Goal: Task Accomplishment & Management: Manage account settings

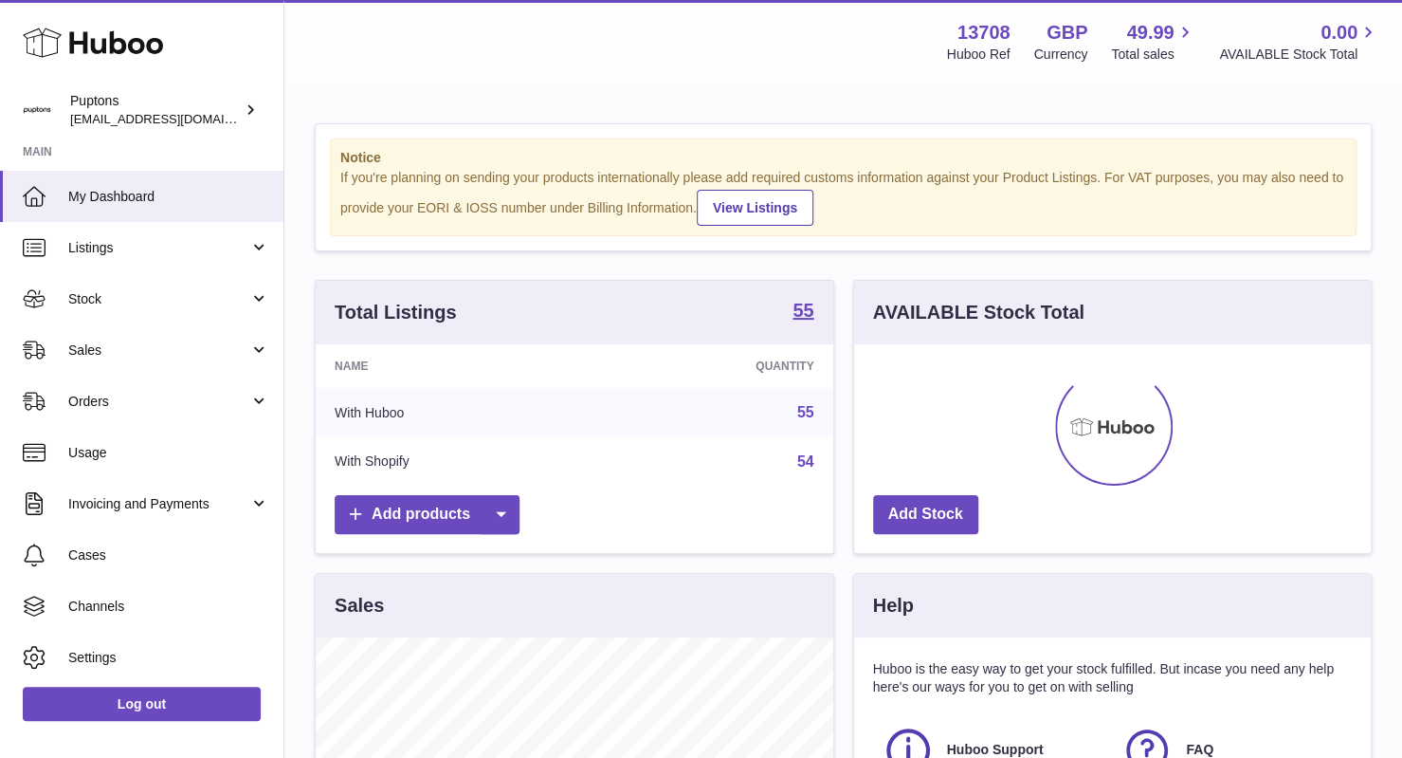
scroll to position [296, 518]
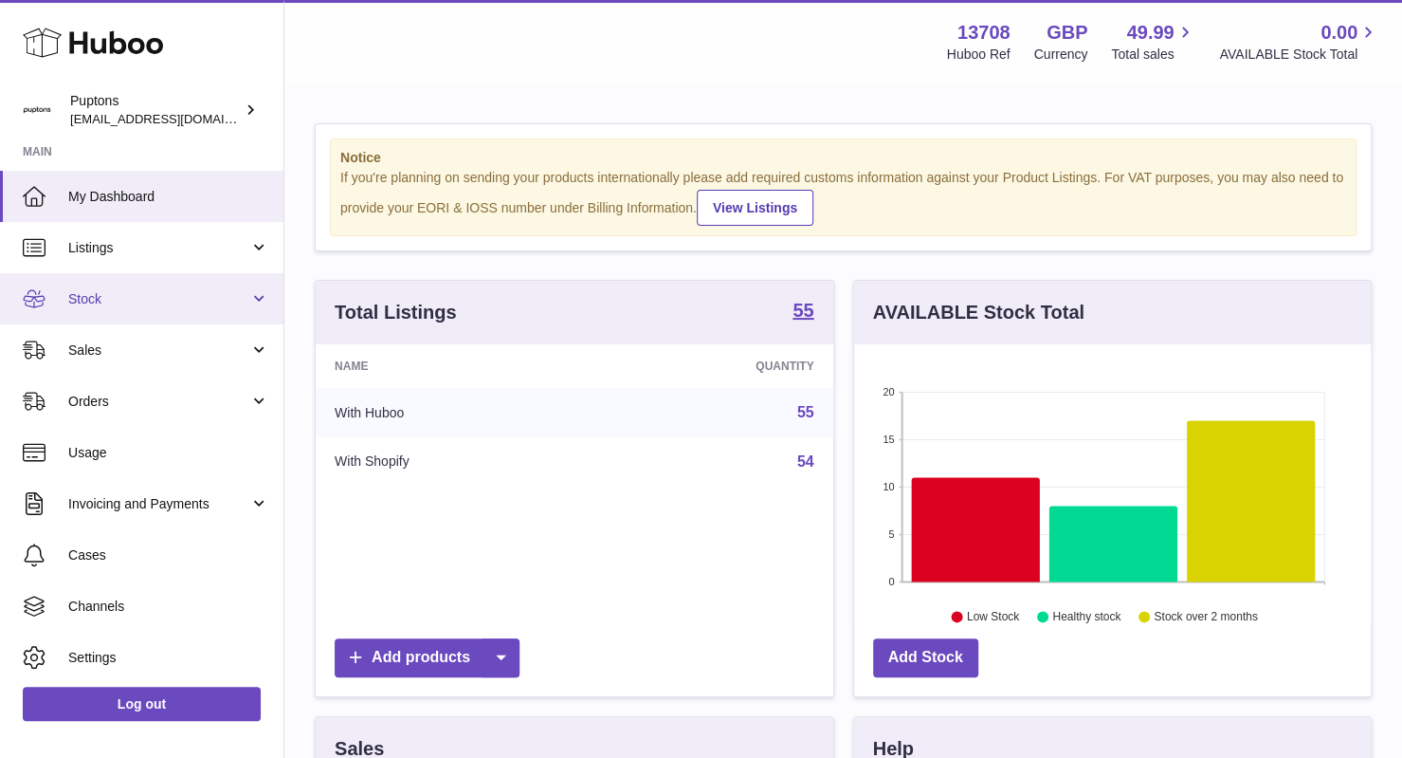
click at [150, 301] on span "Stock" at bounding box center [158, 299] width 181 height 18
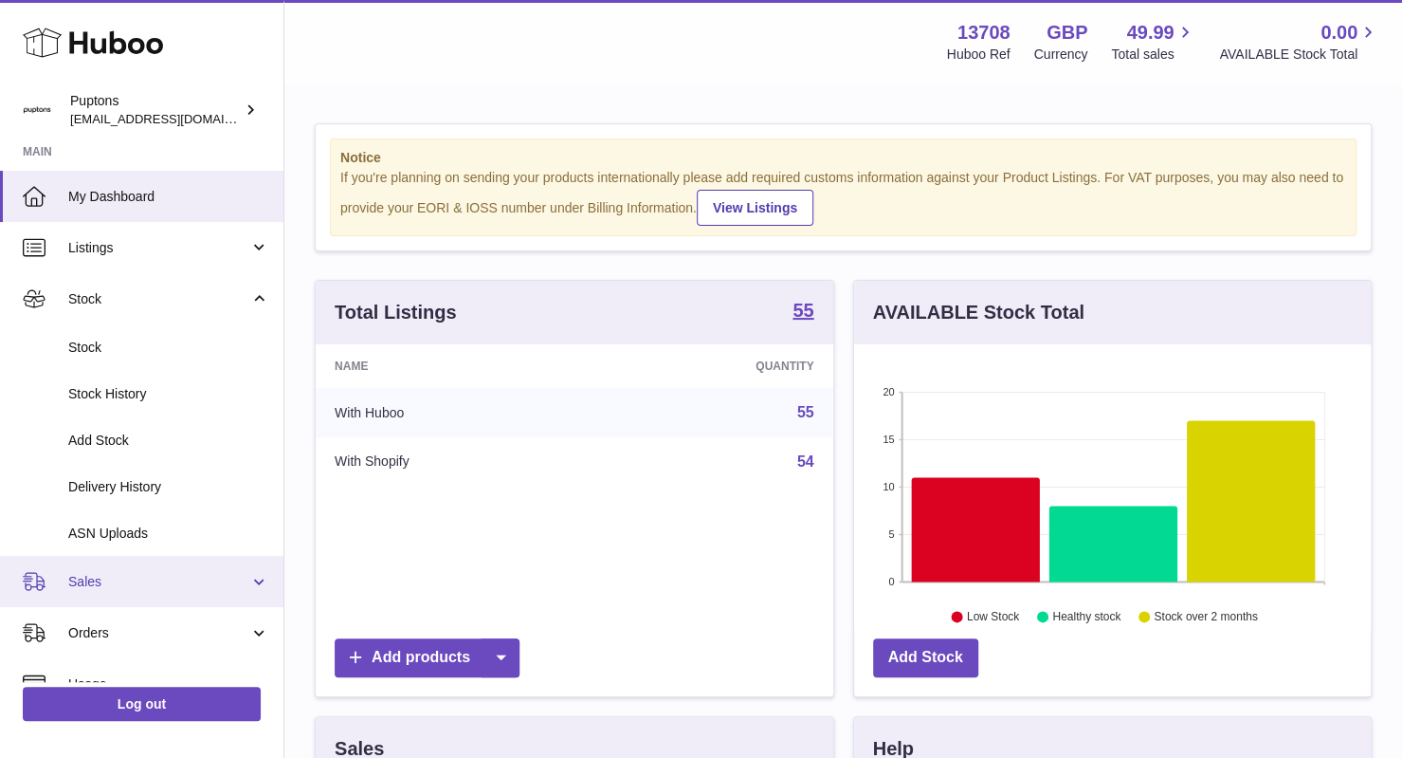
click at [167, 579] on span "Sales" at bounding box center [158, 582] width 181 height 18
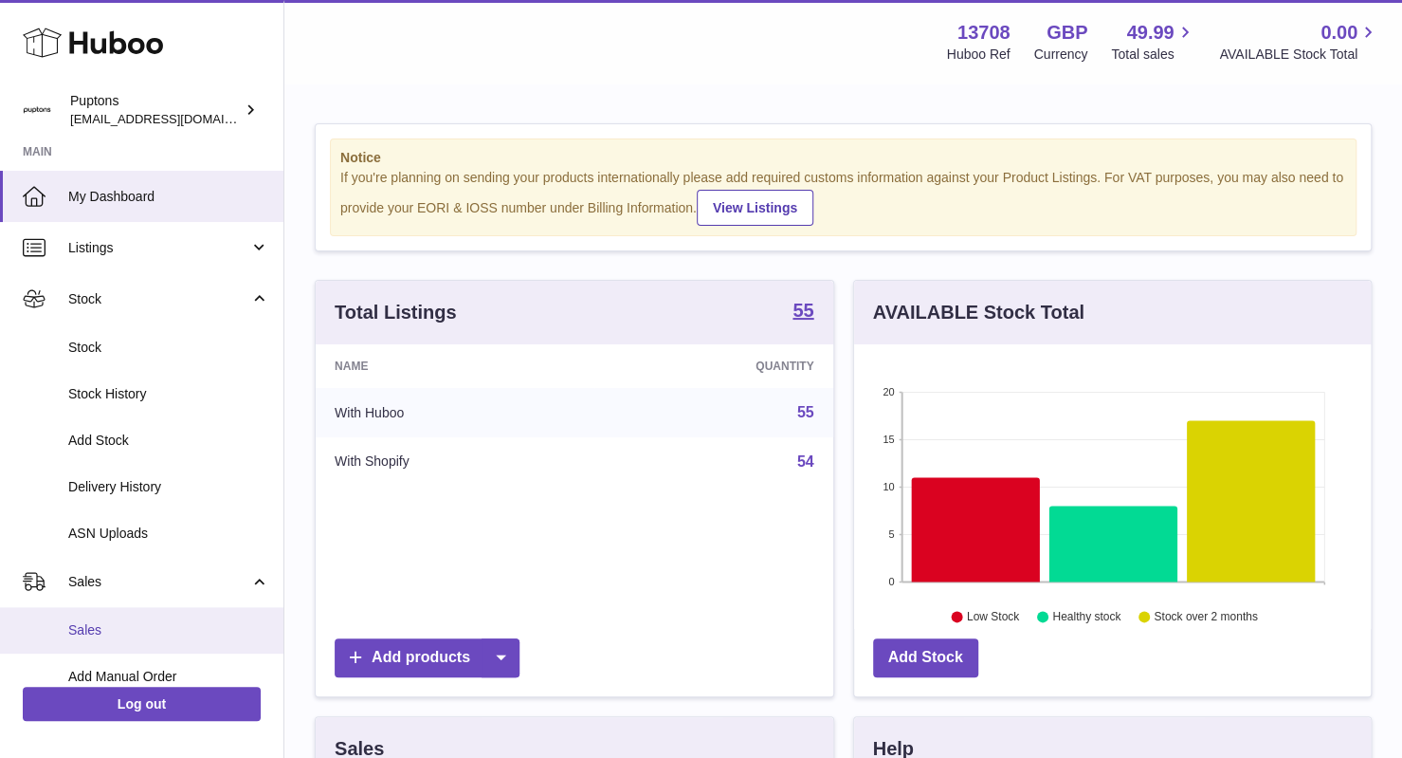
click at [142, 623] on span "Sales" at bounding box center [168, 630] width 201 height 18
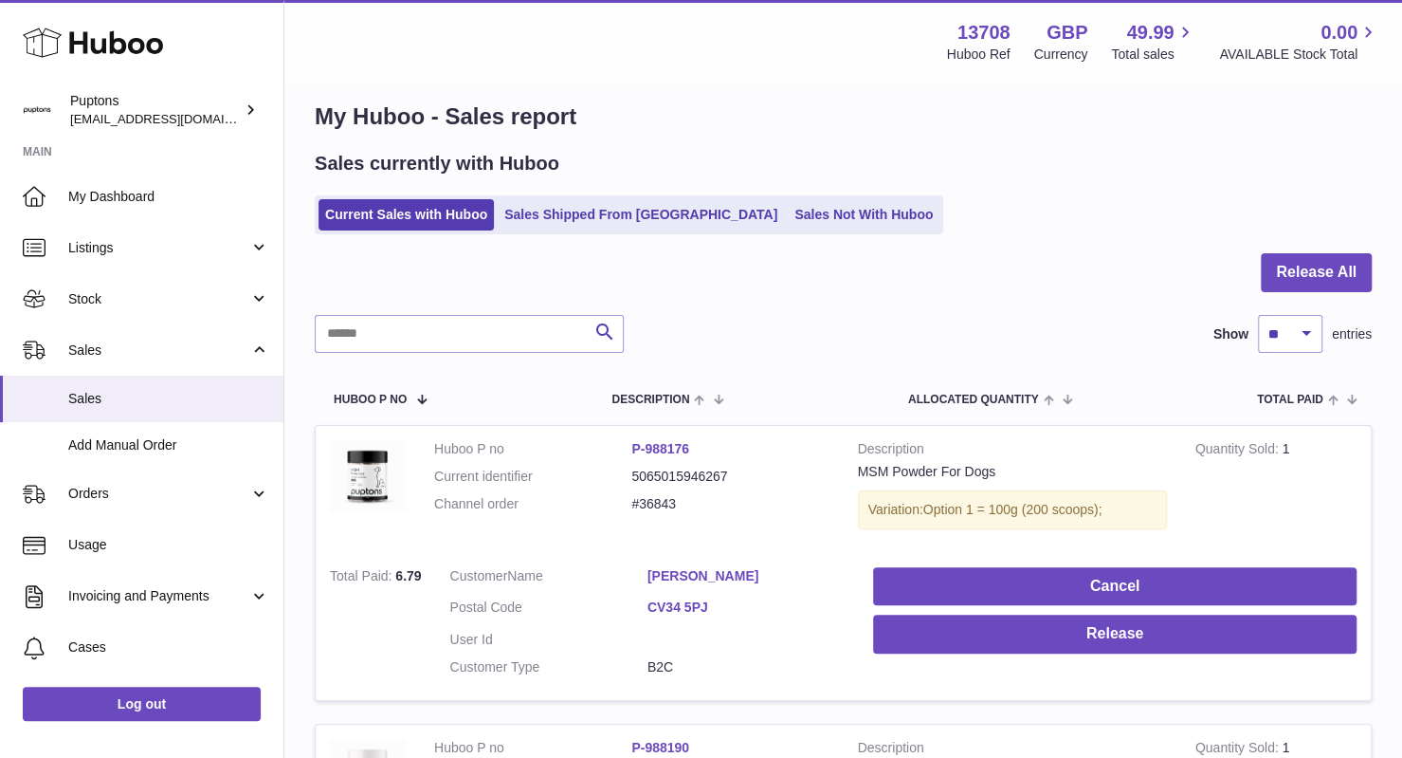
scroll to position [23, 0]
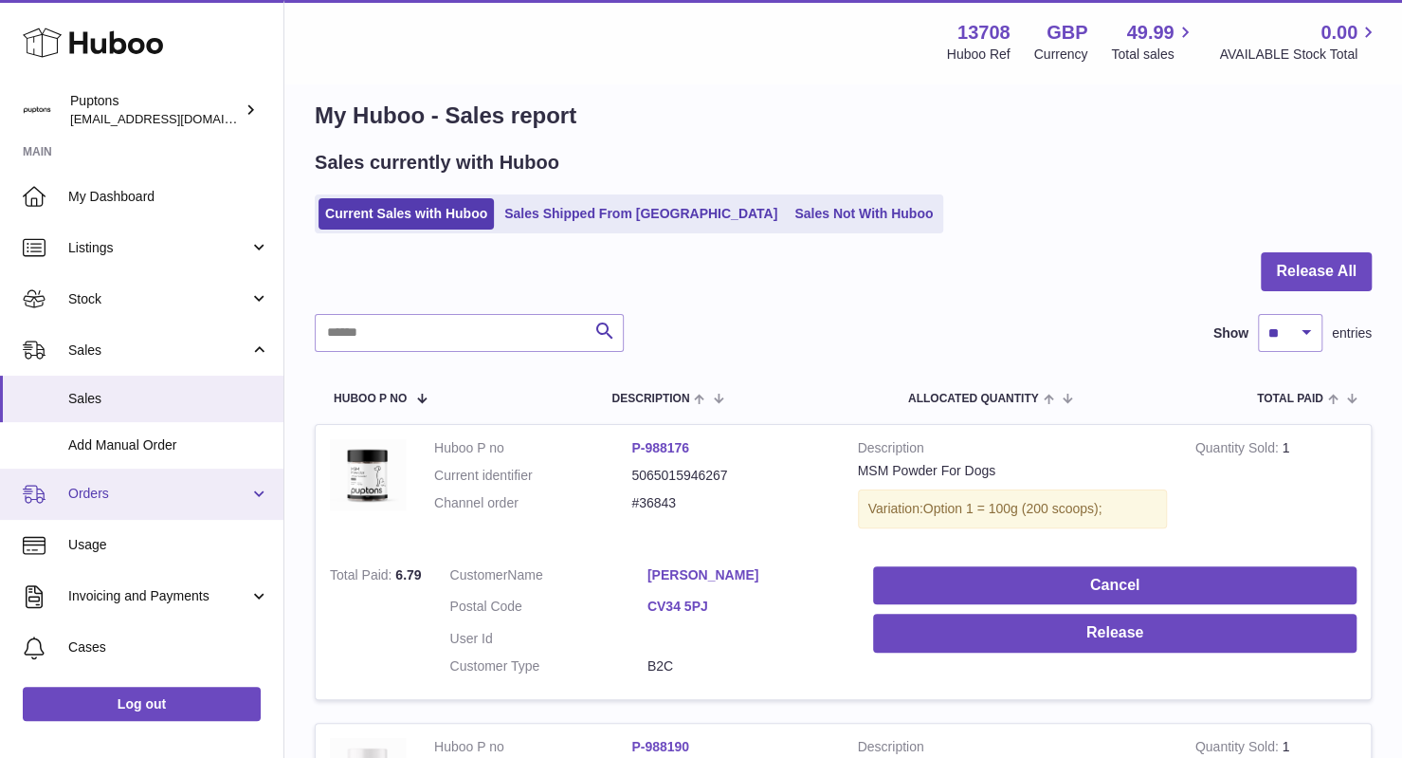
click at [130, 499] on span "Orders" at bounding box center [158, 494] width 181 height 18
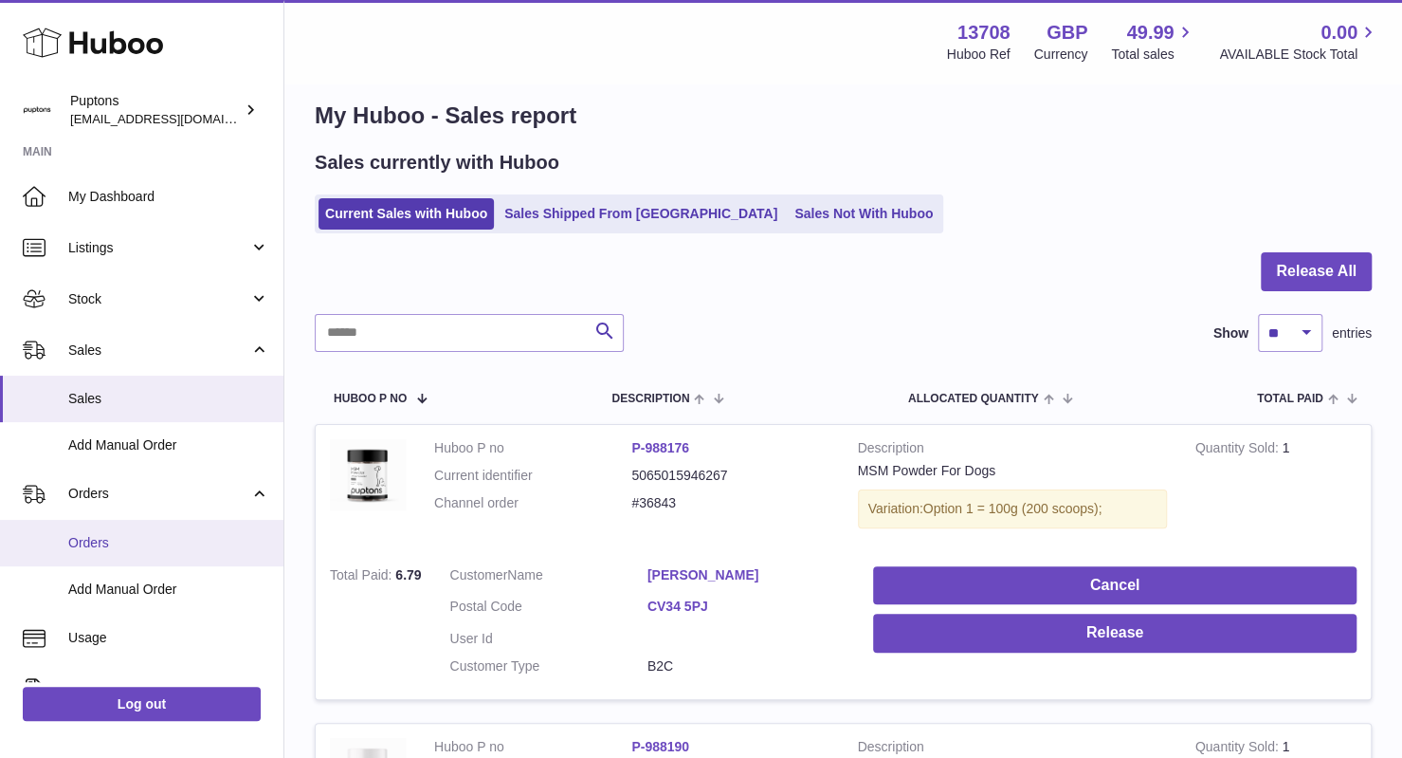
click at [126, 546] on span "Orders" at bounding box center [168, 543] width 201 height 18
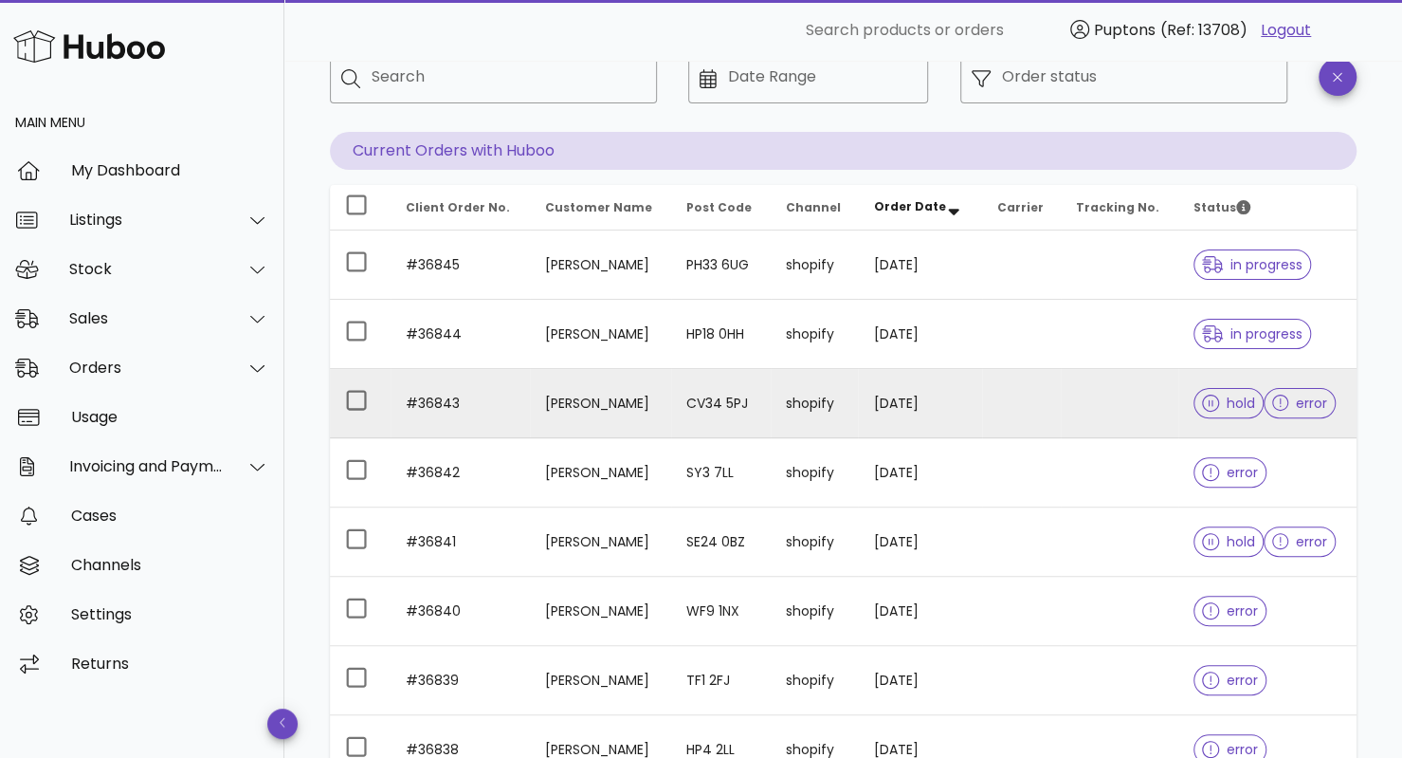
scroll to position [116, 0]
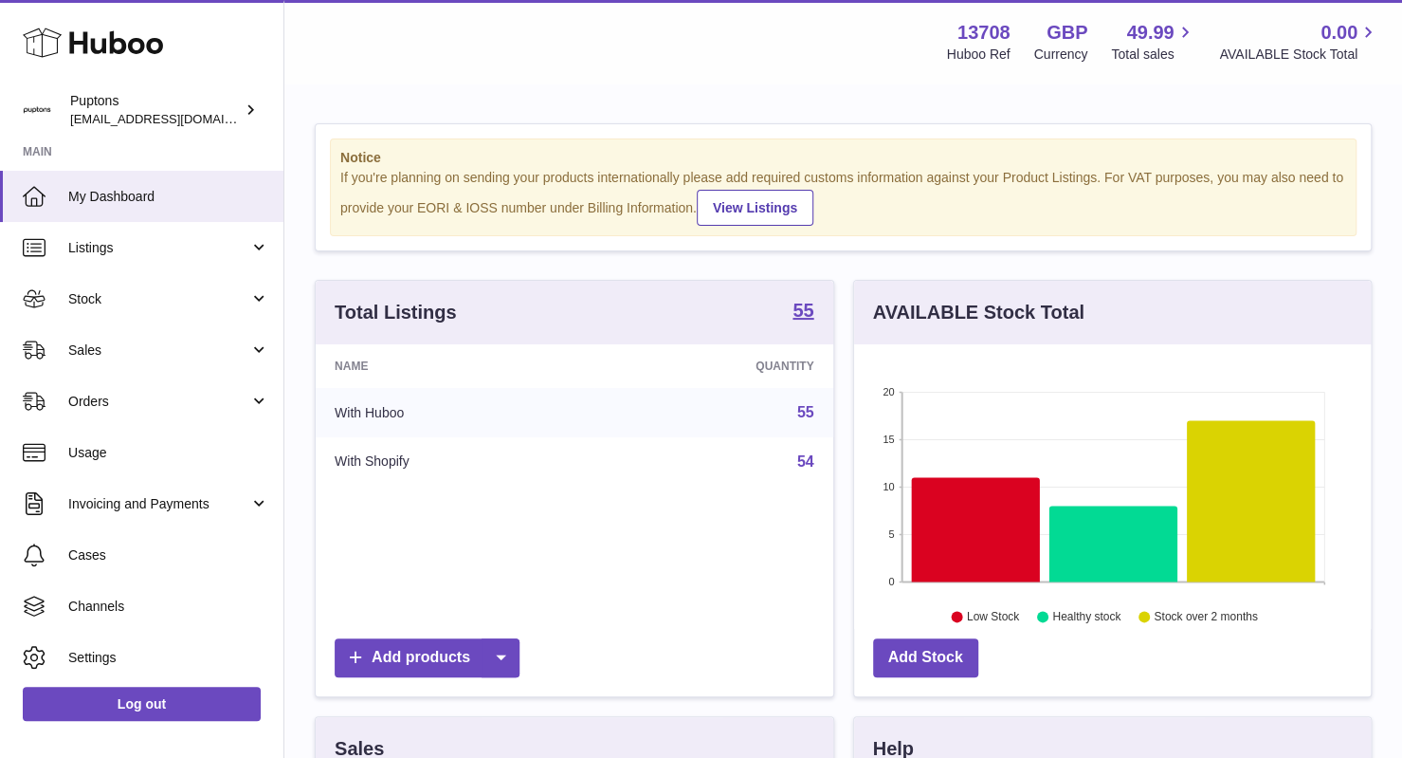
scroll to position [296, 518]
click at [168, 411] on link "Orders" at bounding box center [141, 400] width 283 height 51
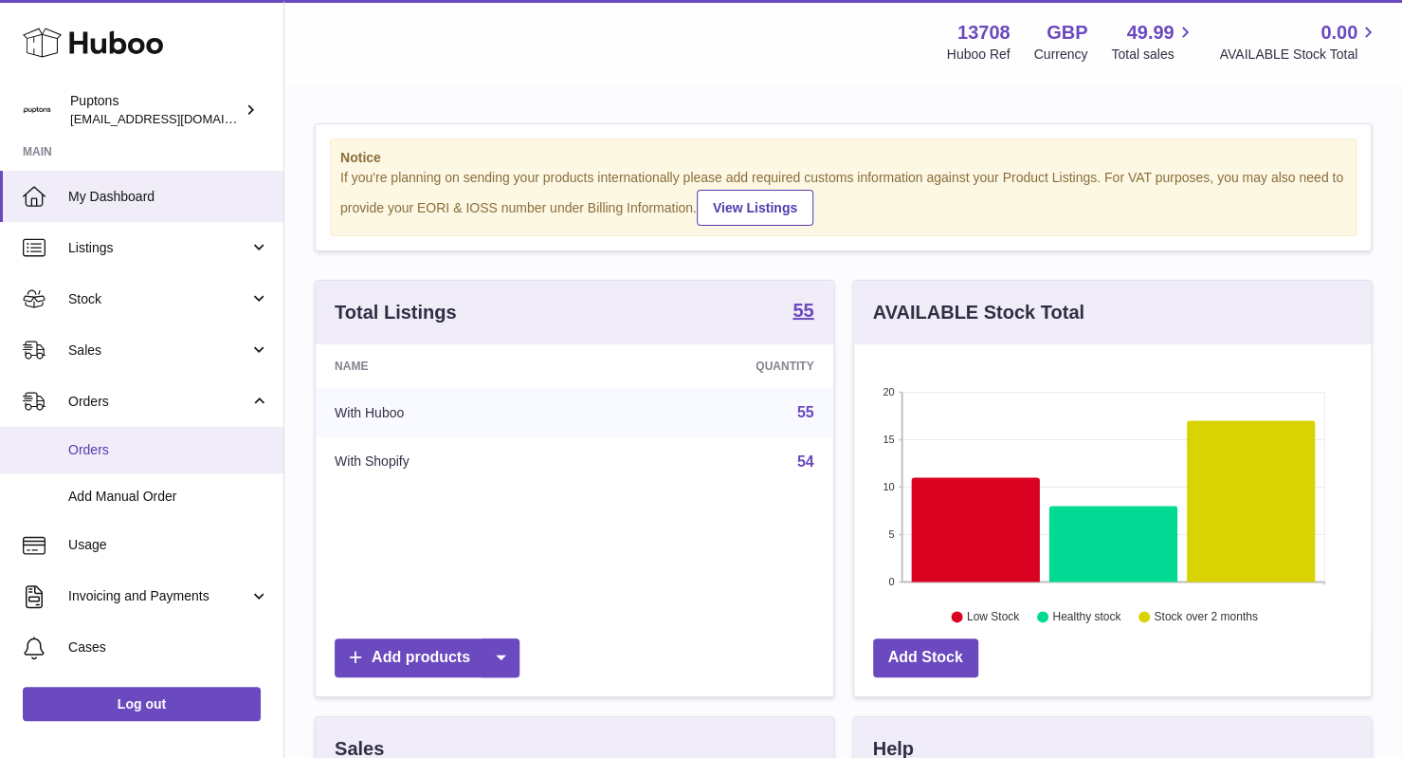
click at [142, 448] on span "Orders" at bounding box center [168, 450] width 201 height 18
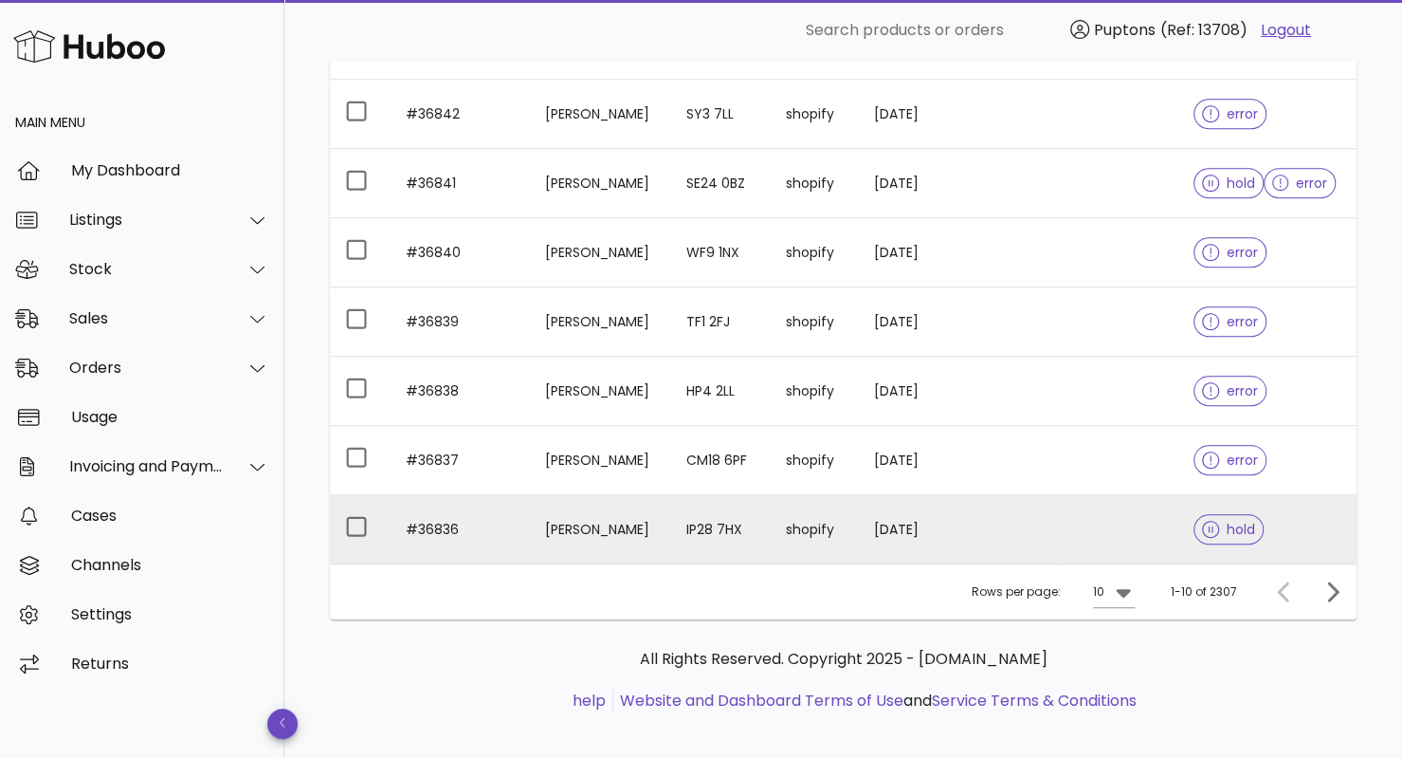
scroll to position [486, 0]
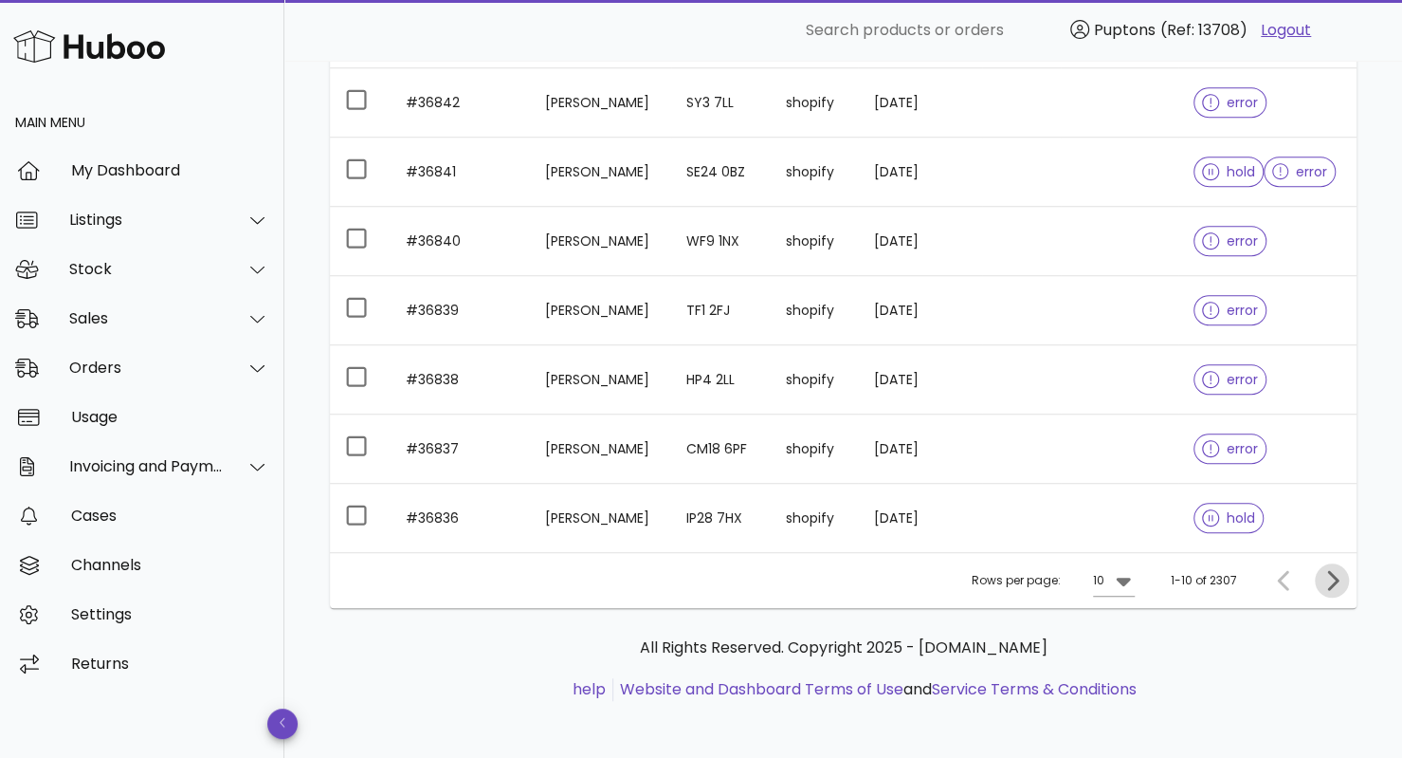
click at [1334, 577] on icon "Next page" at bounding box center [1332, 580] width 11 height 20
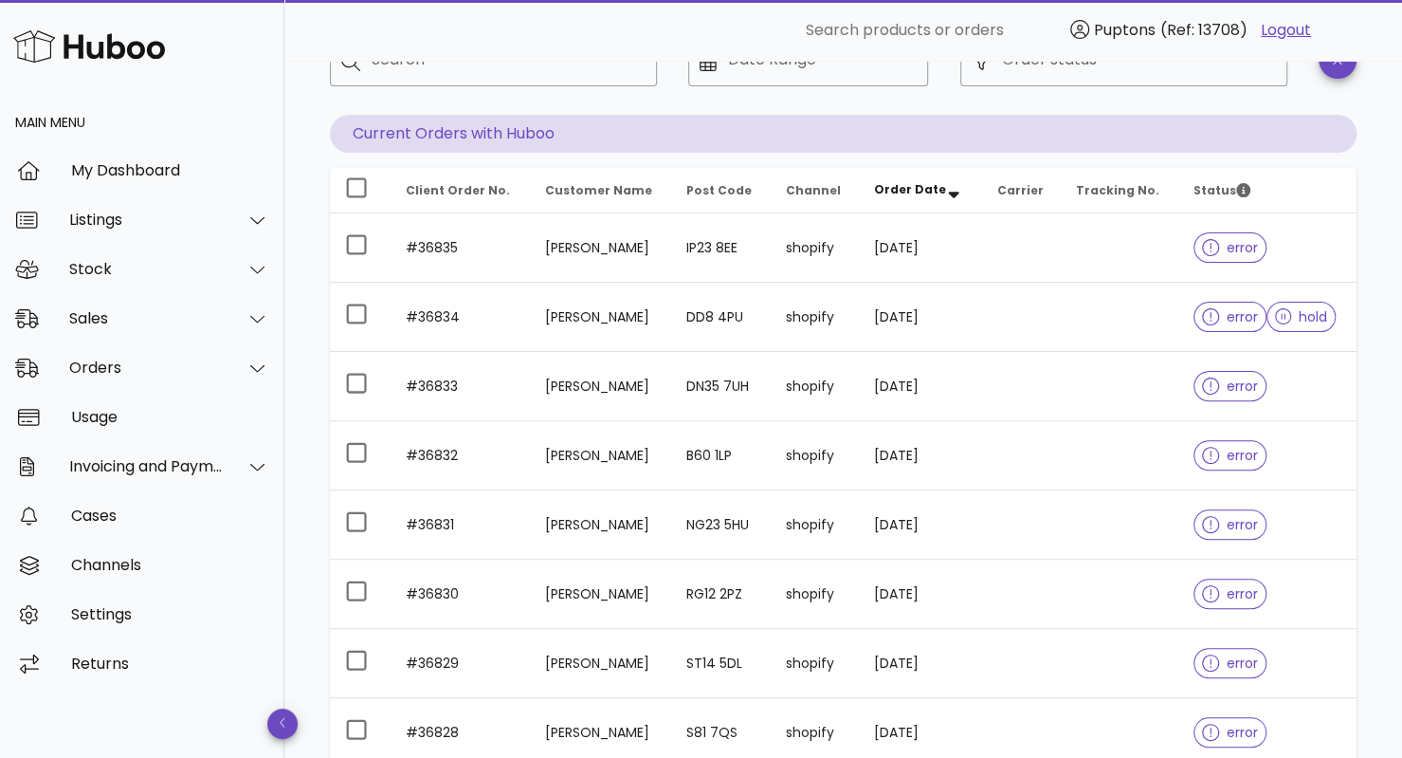
scroll to position [486, 0]
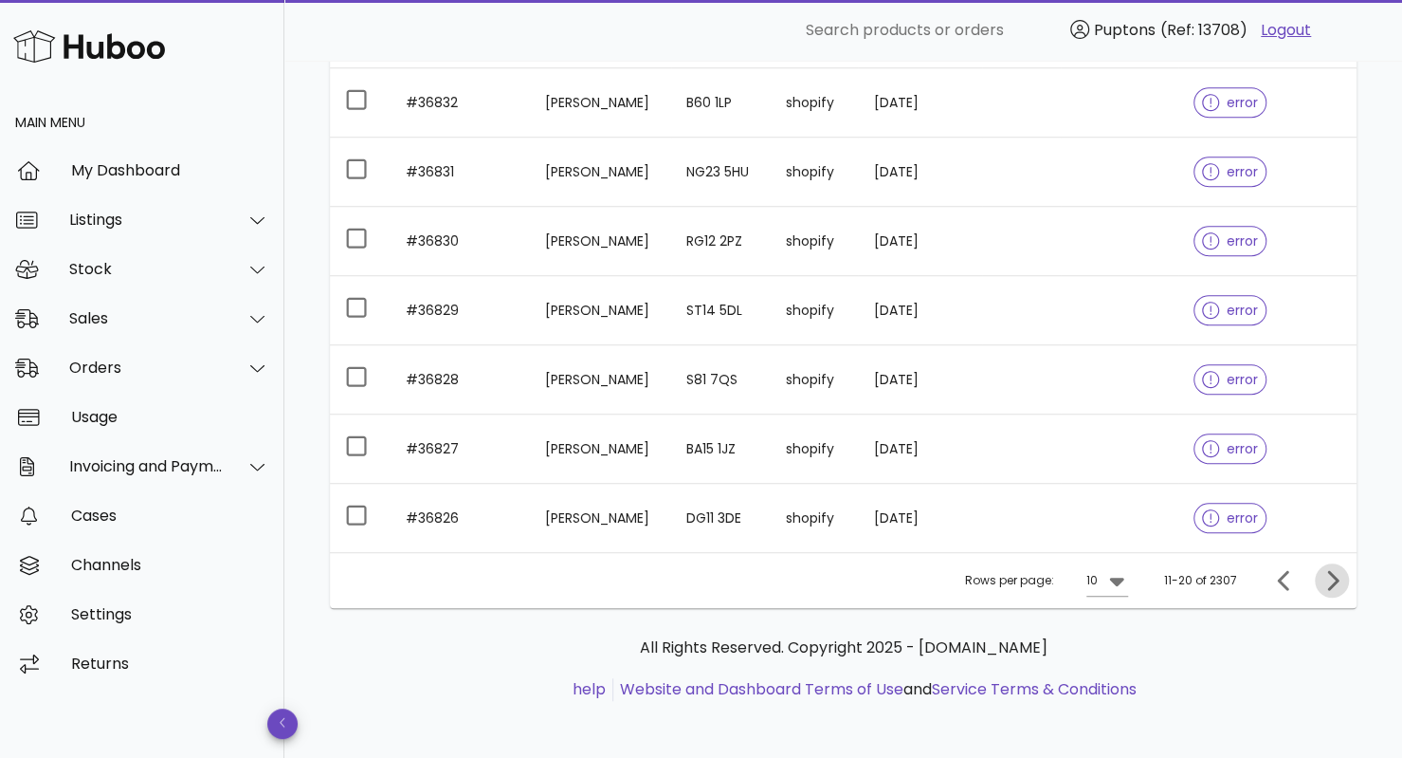
click at [1335, 577] on icon "Next page" at bounding box center [1332, 580] width 11 height 20
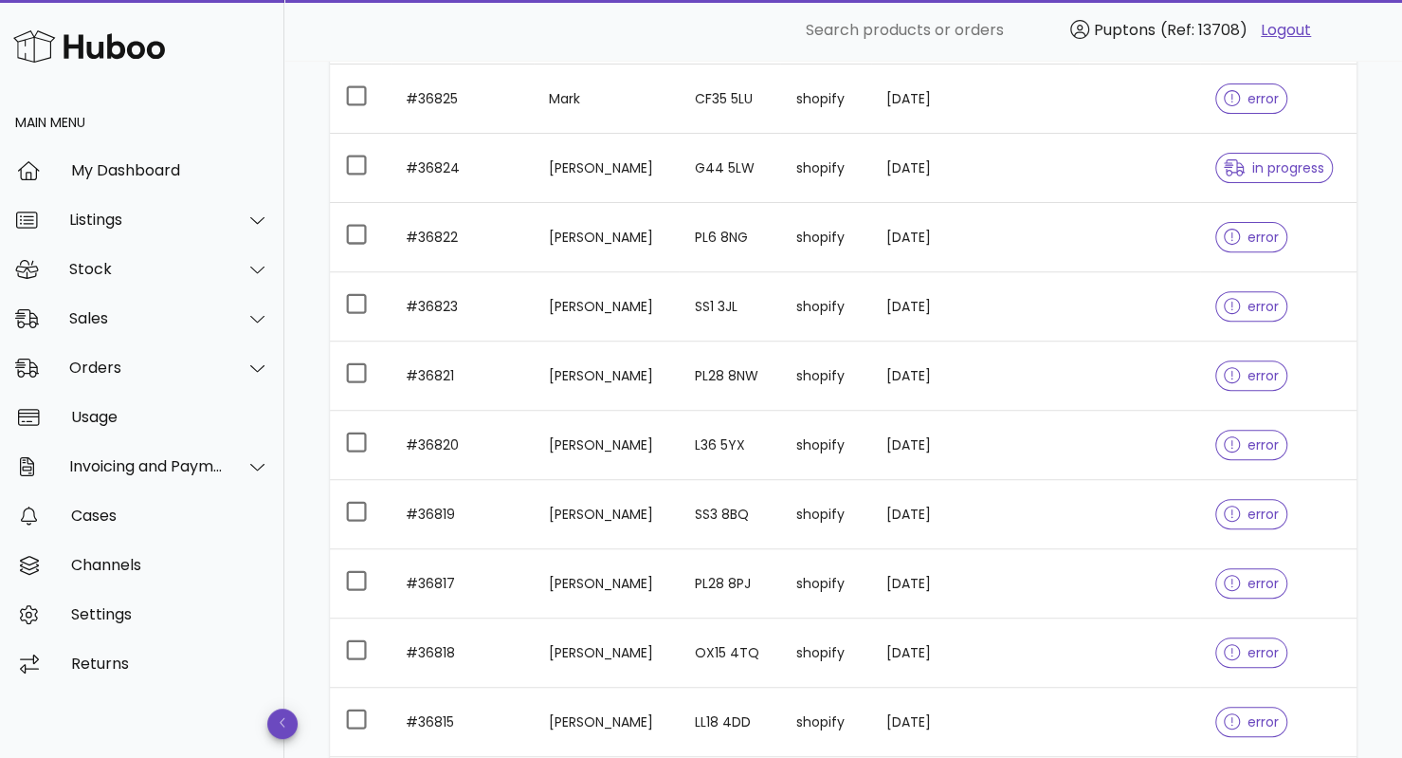
scroll to position [486, 0]
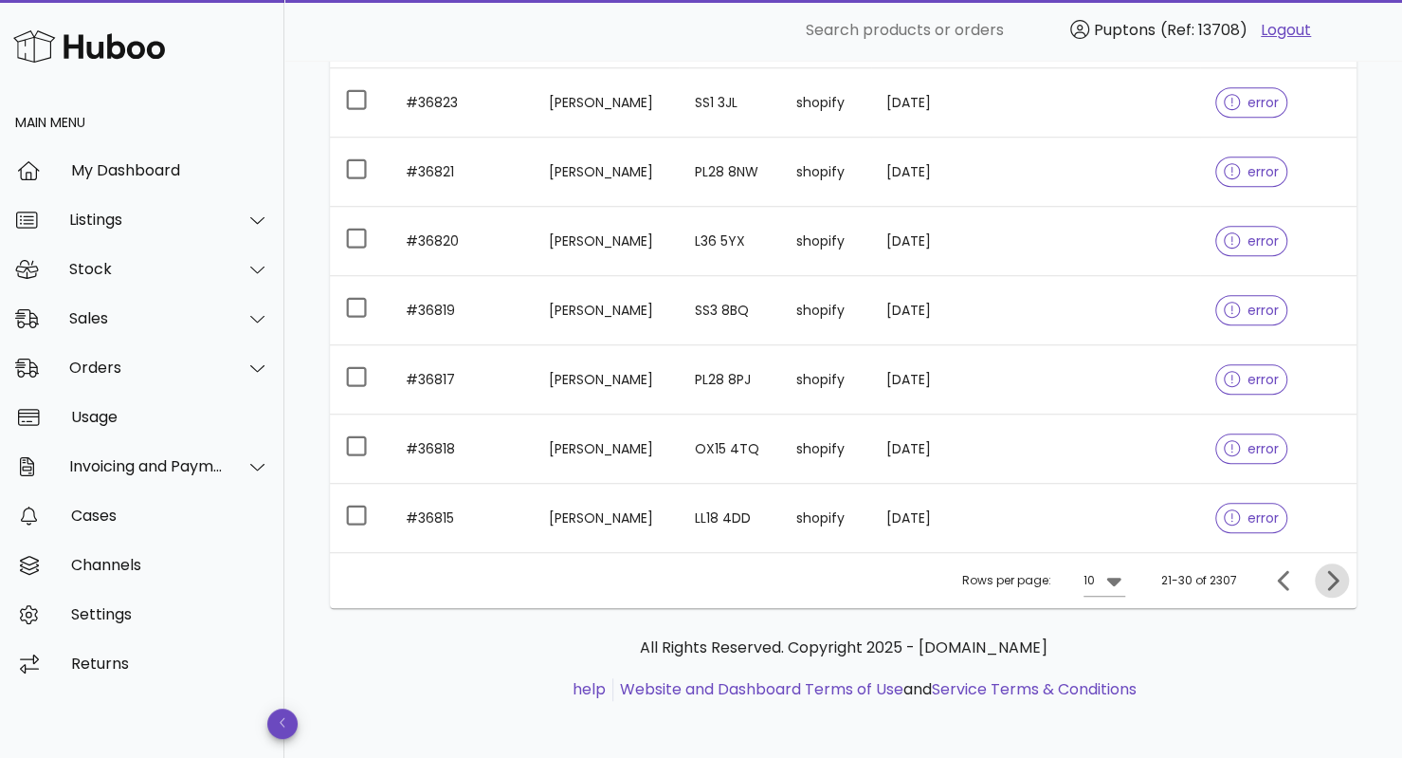
click at [1336, 583] on icon "Next page" at bounding box center [1332, 580] width 23 height 23
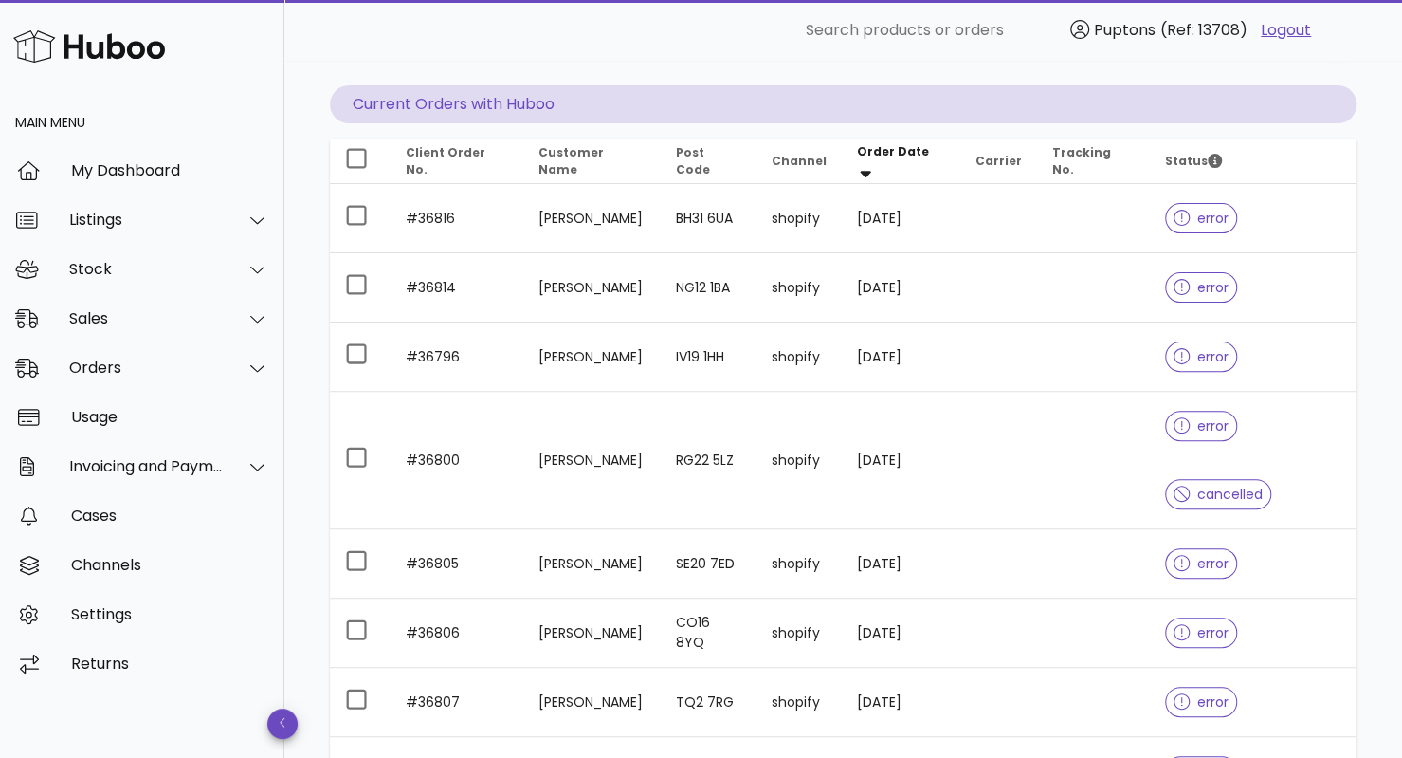
scroll to position [486, 0]
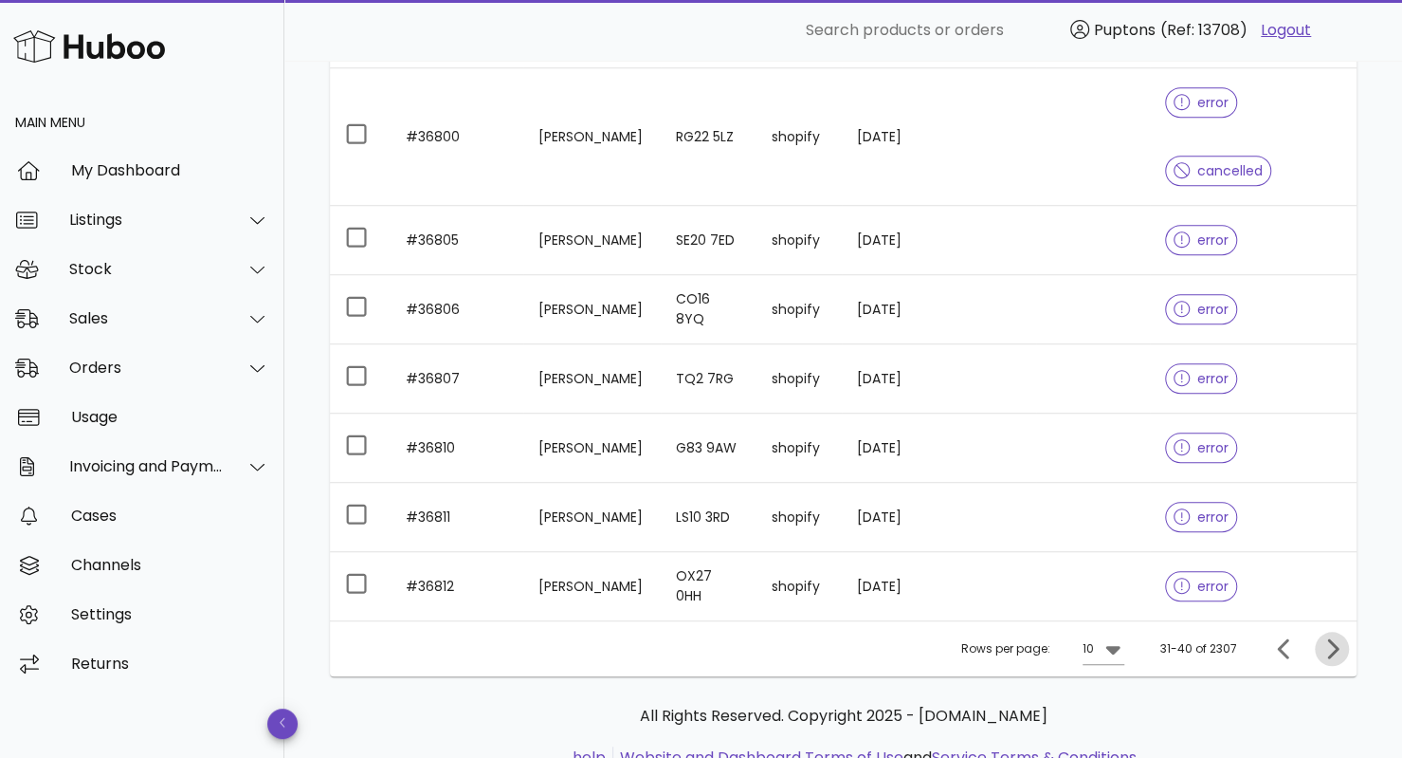
click at [1341, 631] on button "Next page" at bounding box center [1332, 648] width 34 height 34
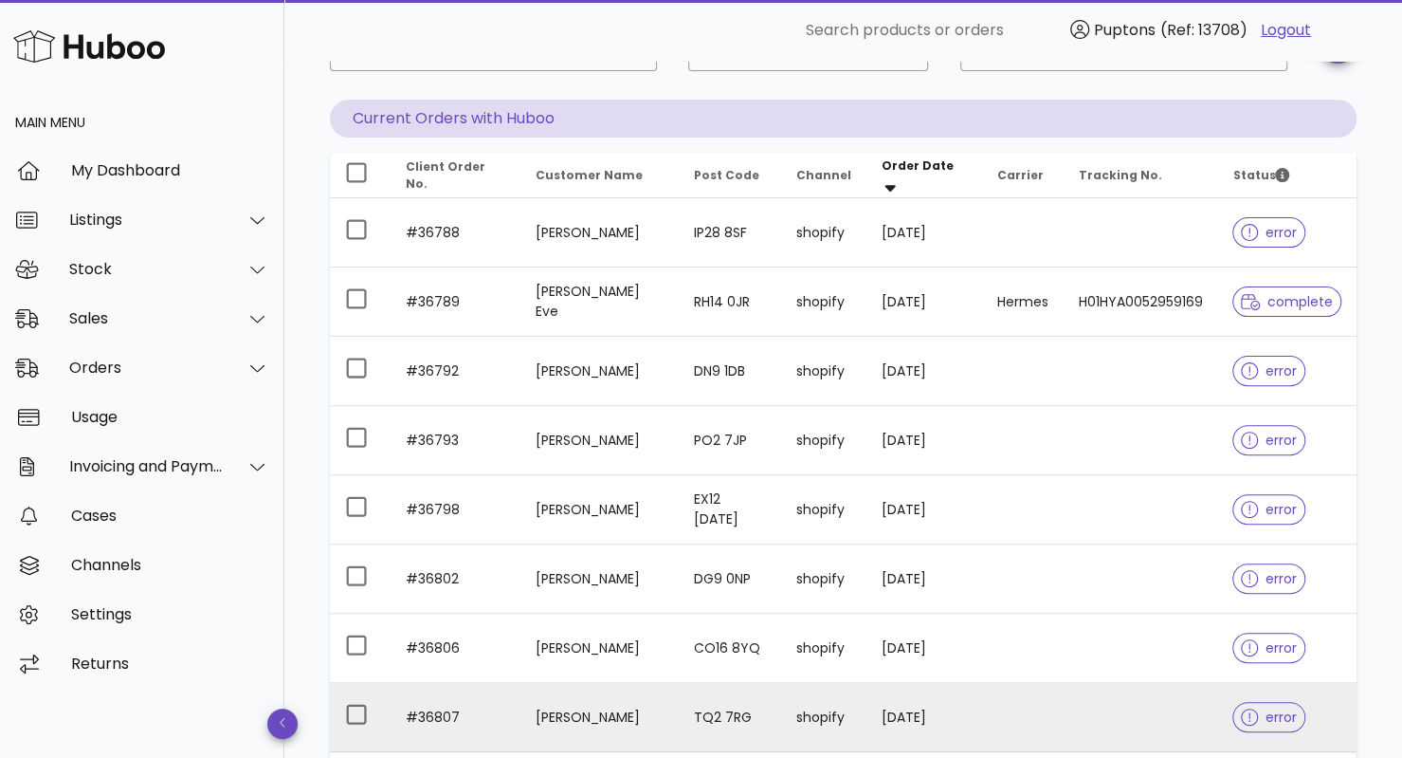
scroll to position [486, 0]
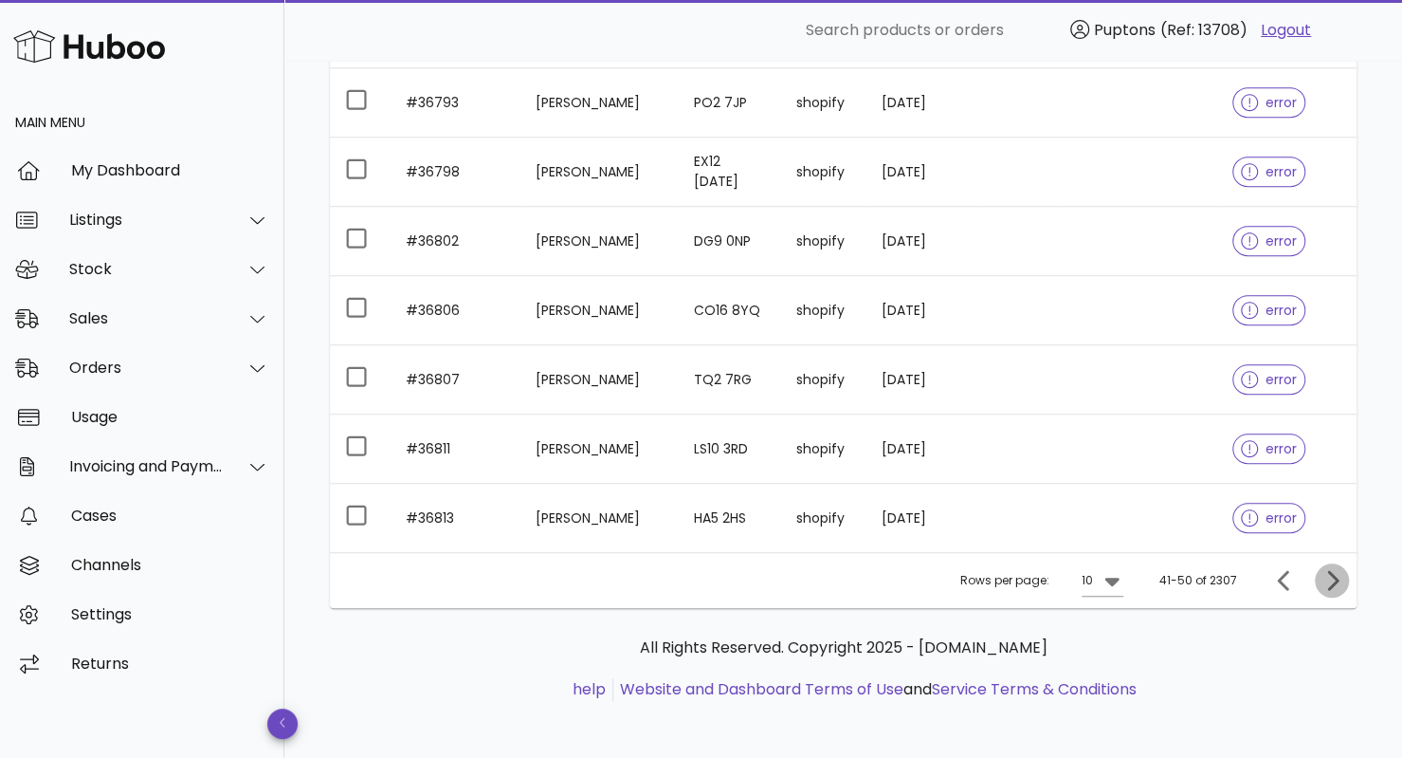
click at [1332, 572] on icon "Next page" at bounding box center [1332, 580] width 11 height 20
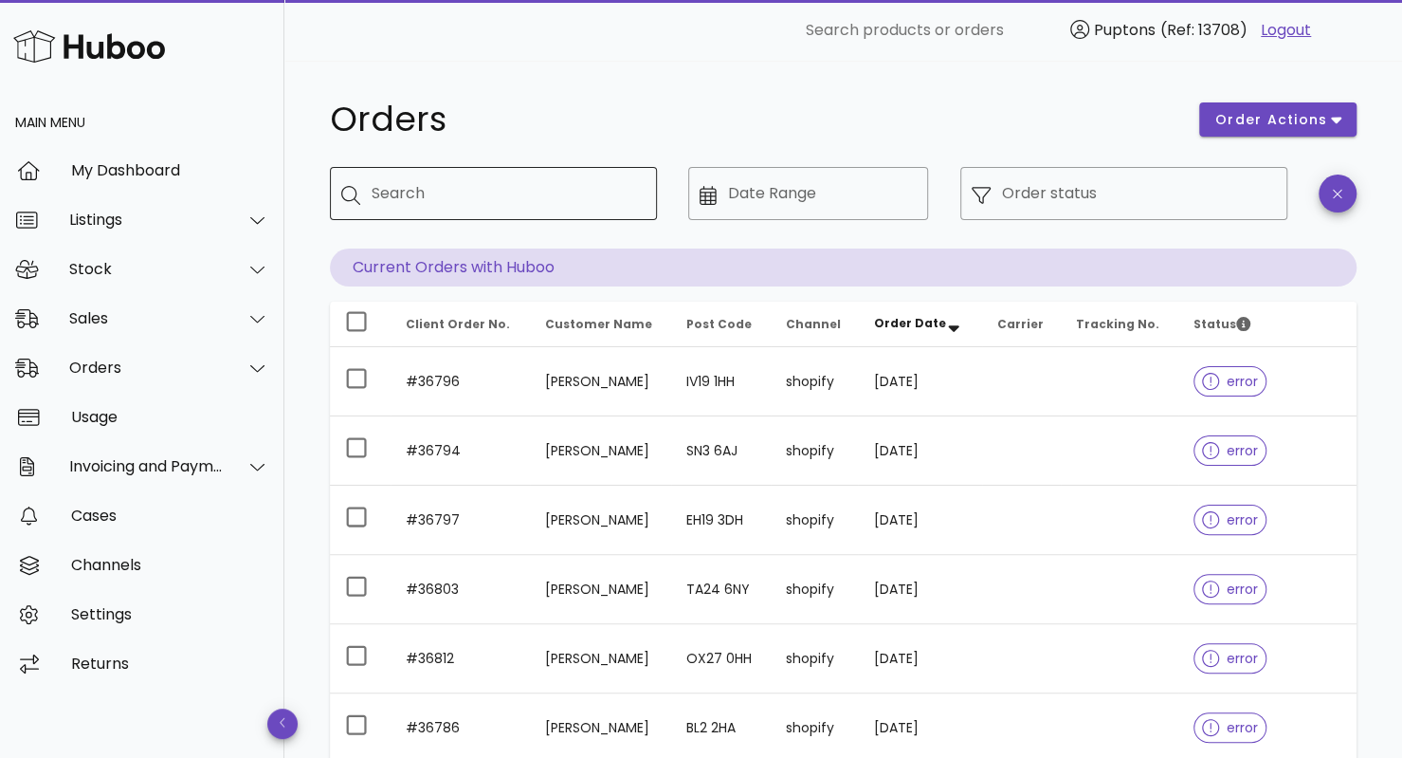
click at [592, 191] on input "Search" at bounding box center [507, 193] width 270 height 30
type input "**"
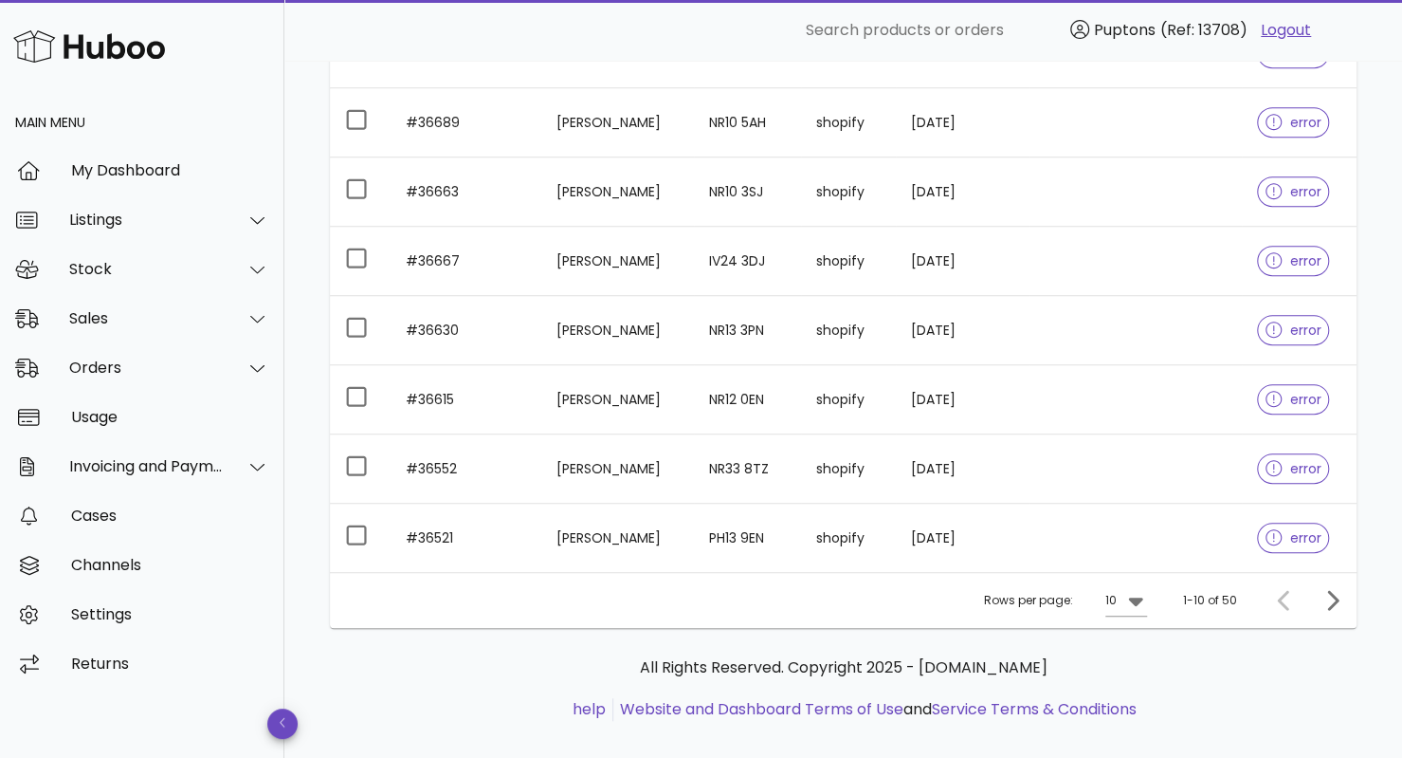
scroll to position [523, 0]
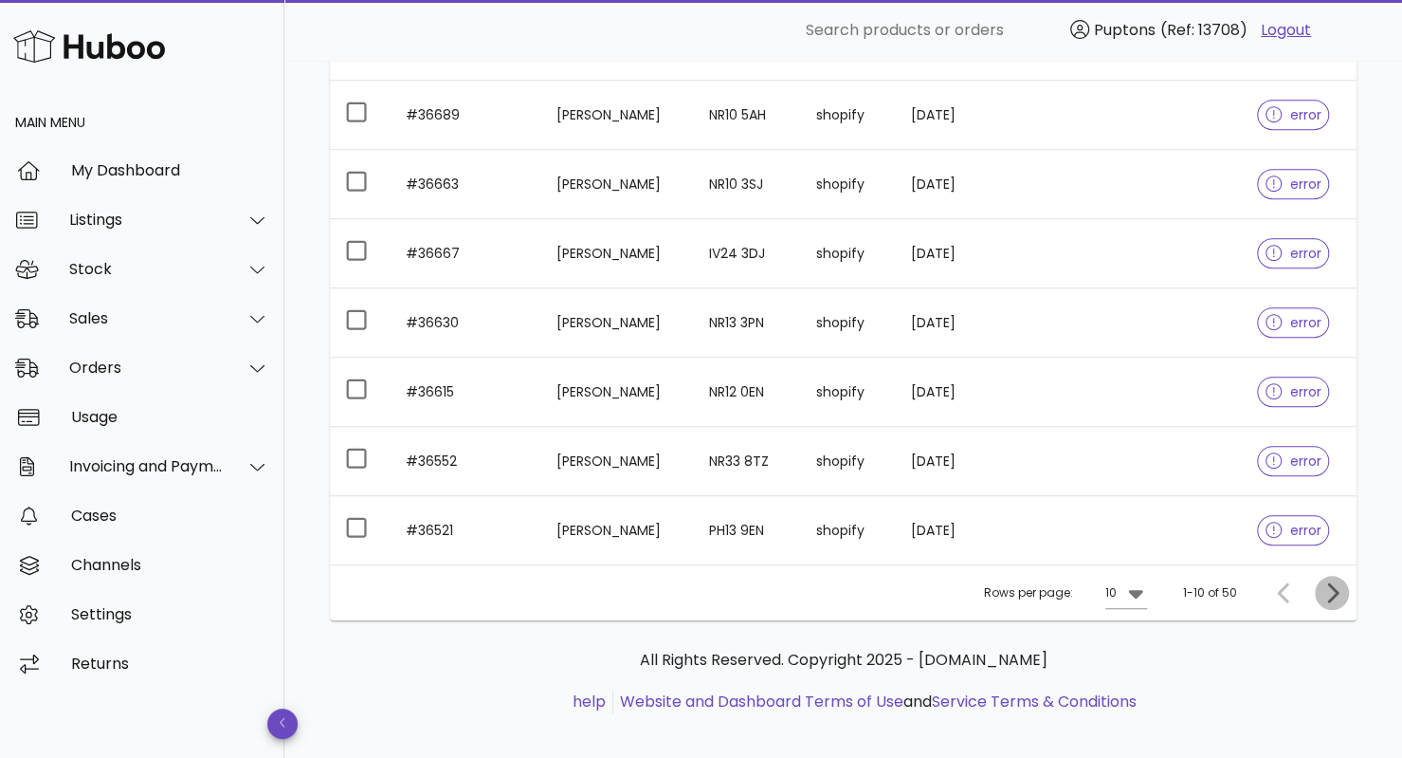
click at [1333, 591] on icon "Next page" at bounding box center [1332, 592] width 11 height 20
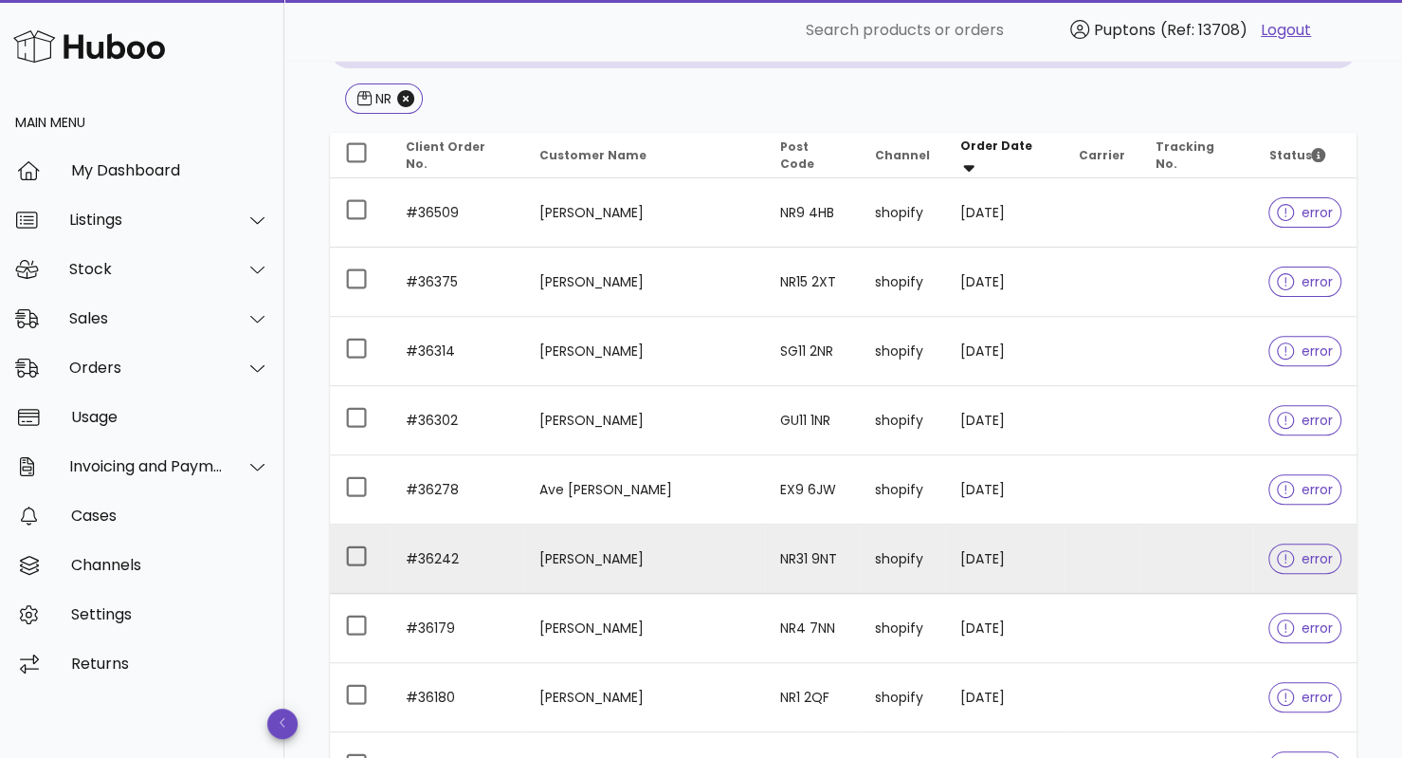
scroll to position [217, 0]
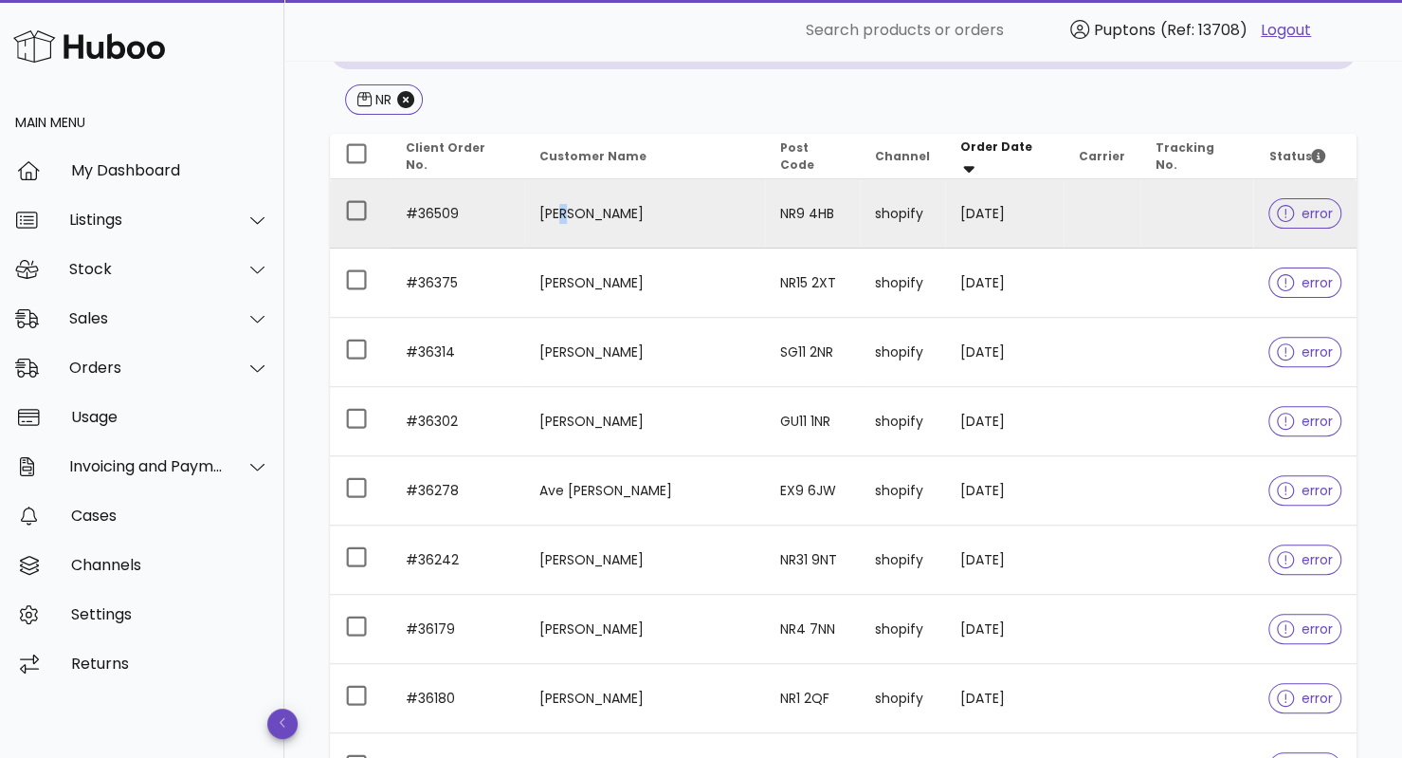
drag, startPoint x: 578, startPoint y: 203, endPoint x: 577, endPoint y: 217, distance: 14.3
click at [577, 217] on td "[PERSON_NAME]" at bounding box center [644, 213] width 241 height 69
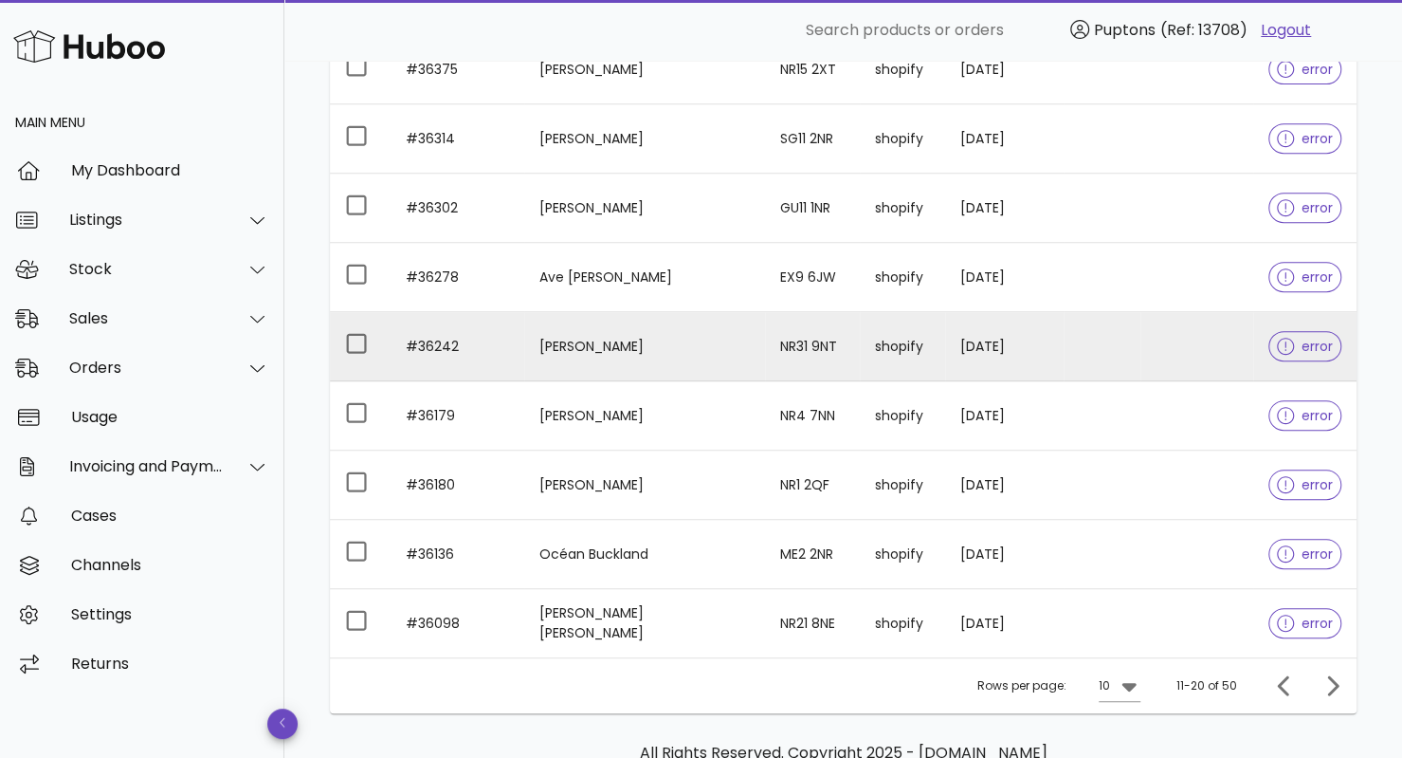
scroll to position [510, 0]
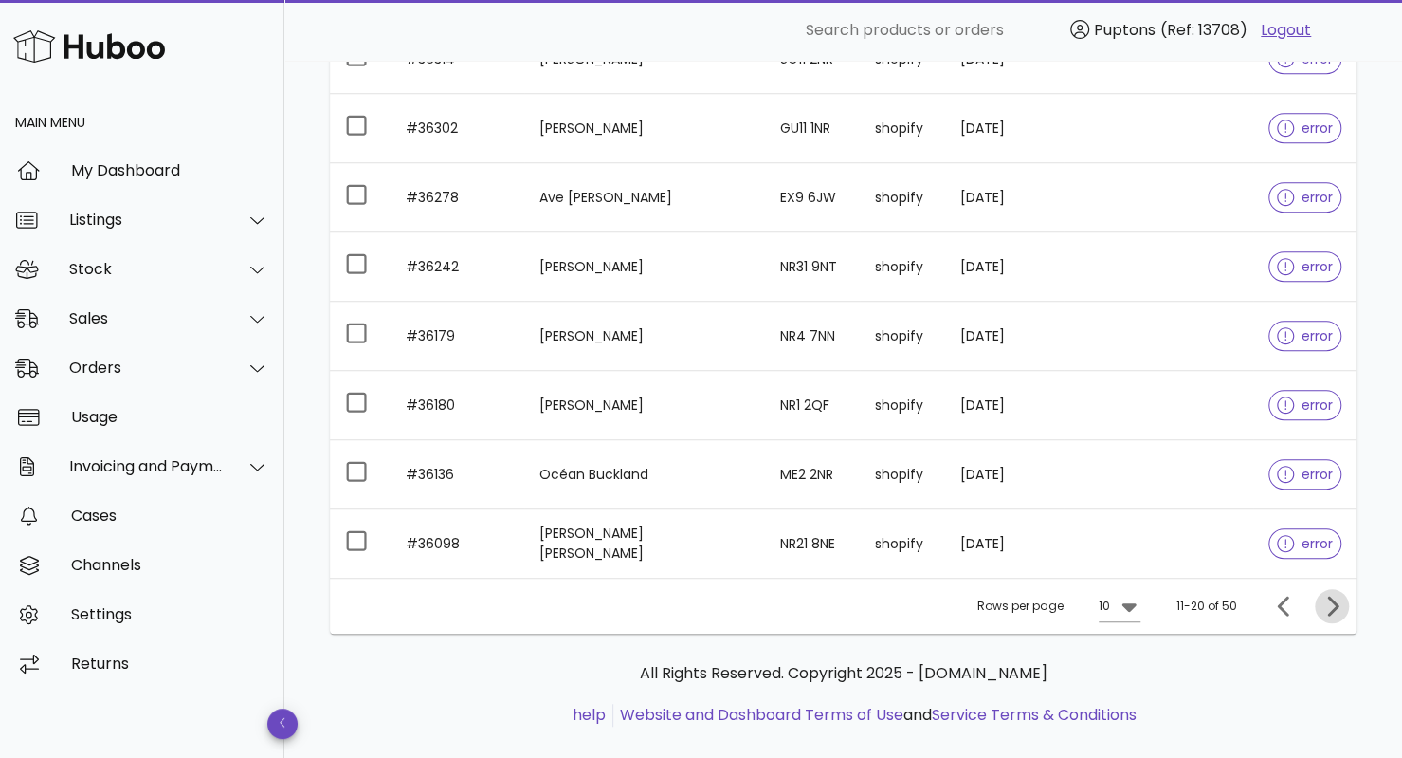
click at [1340, 614] on button "Next page" at bounding box center [1332, 606] width 34 height 34
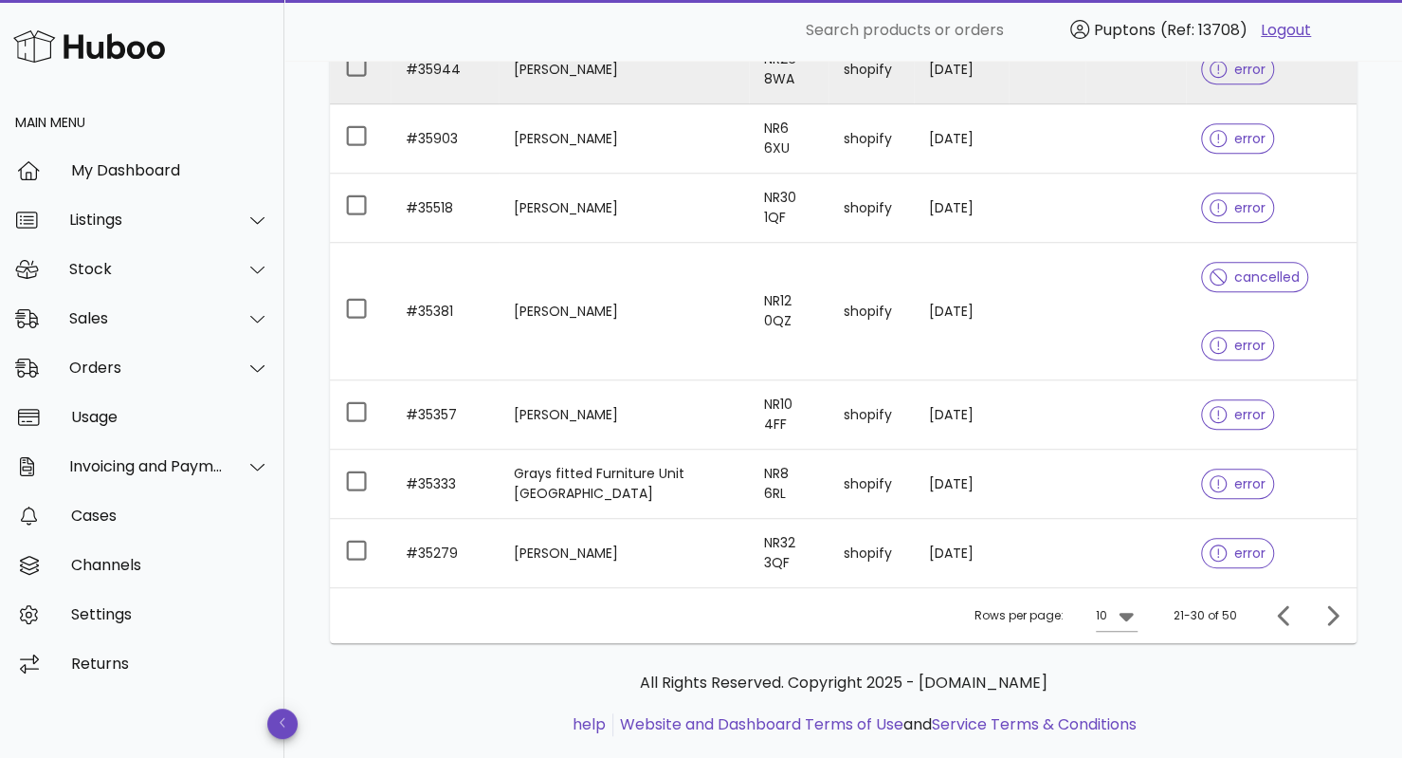
scroll to position [604, 0]
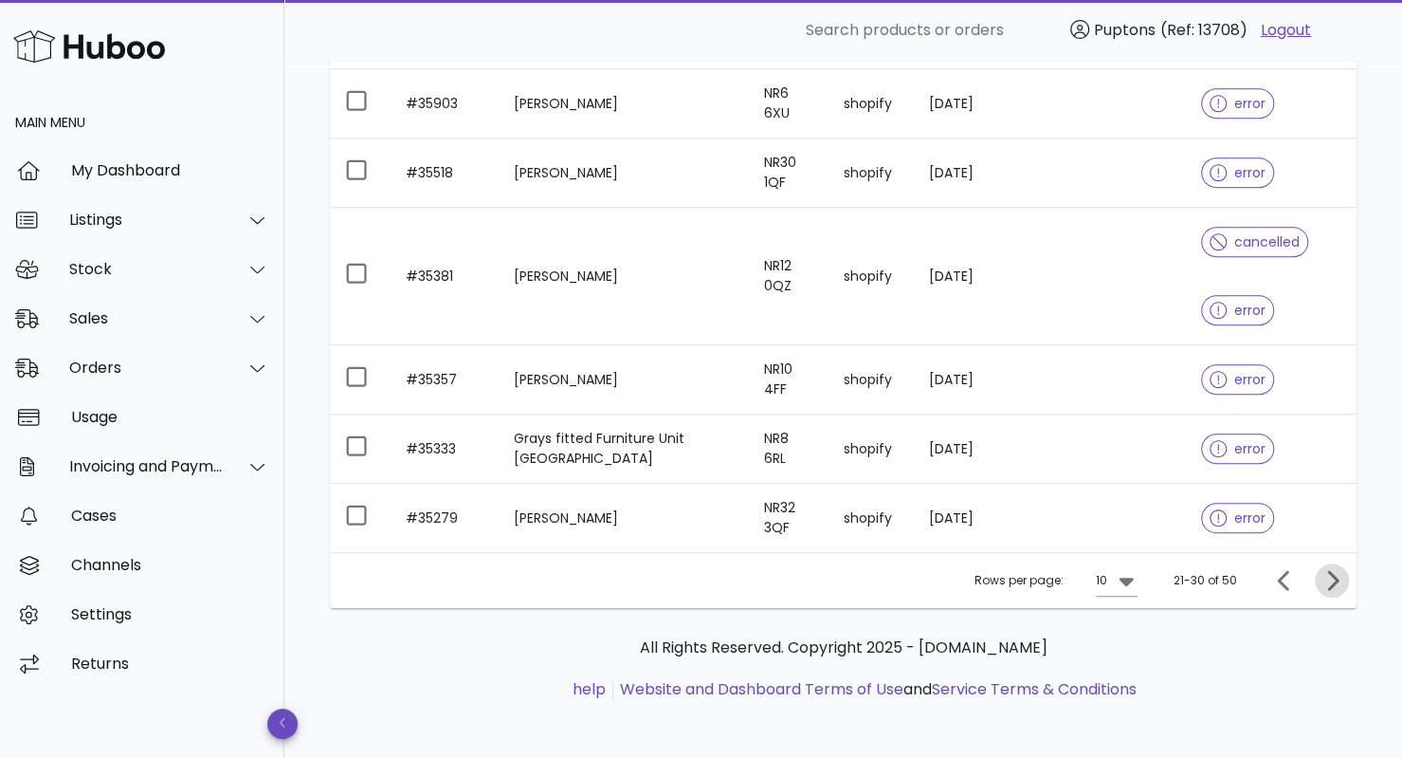
click at [1326, 585] on icon "Next page" at bounding box center [1332, 580] width 23 height 23
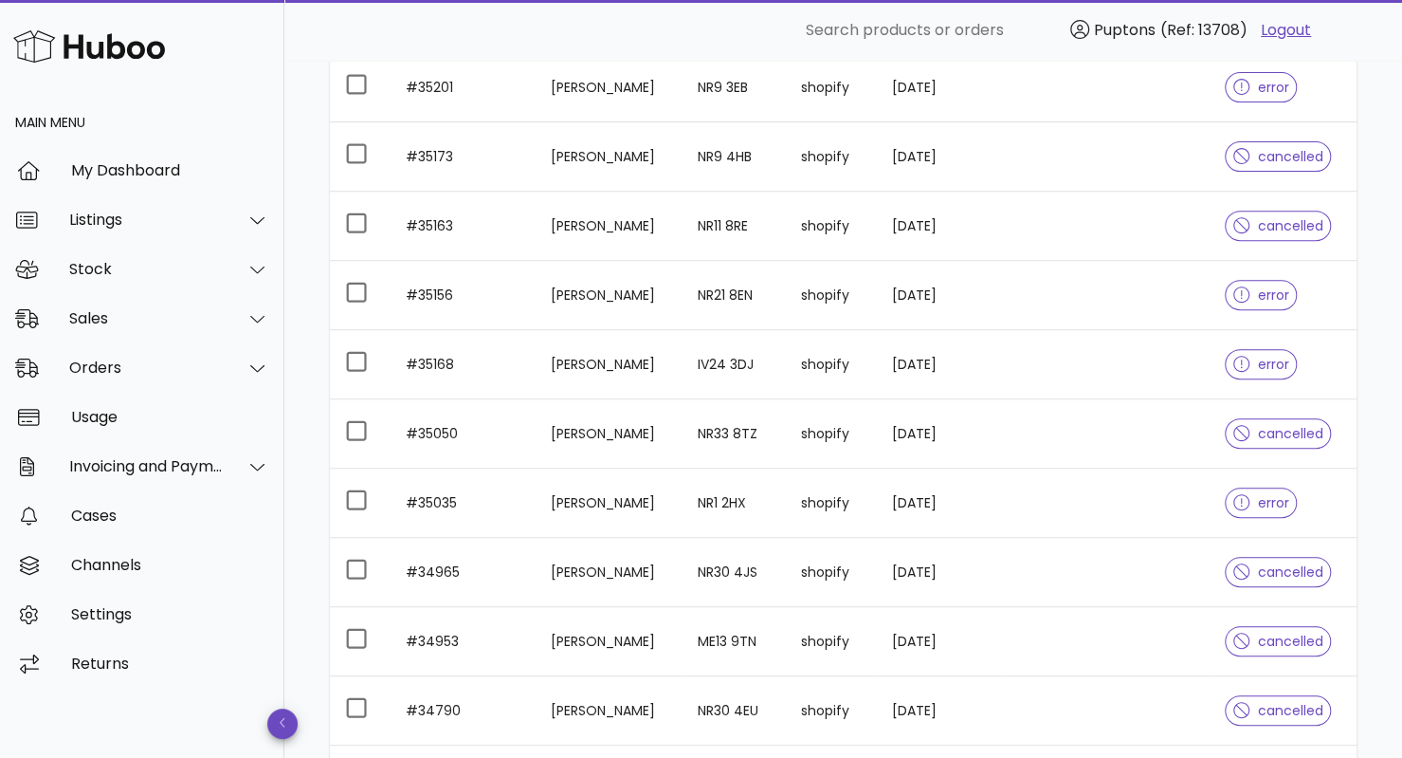
scroll to position [342, 0]
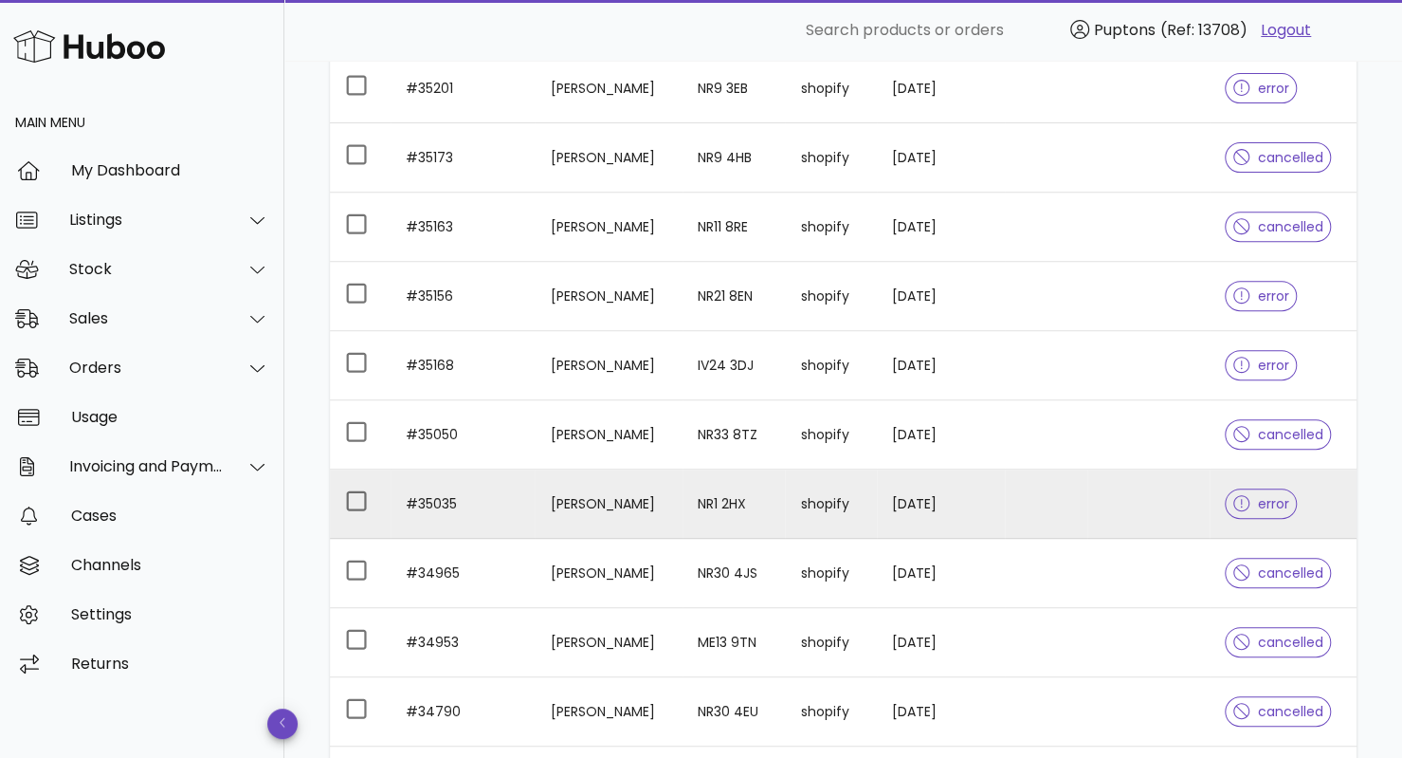
click at [558, 505] on td "[PERSON_NAME]" at bounding box center [609, 503] width 148 height 69
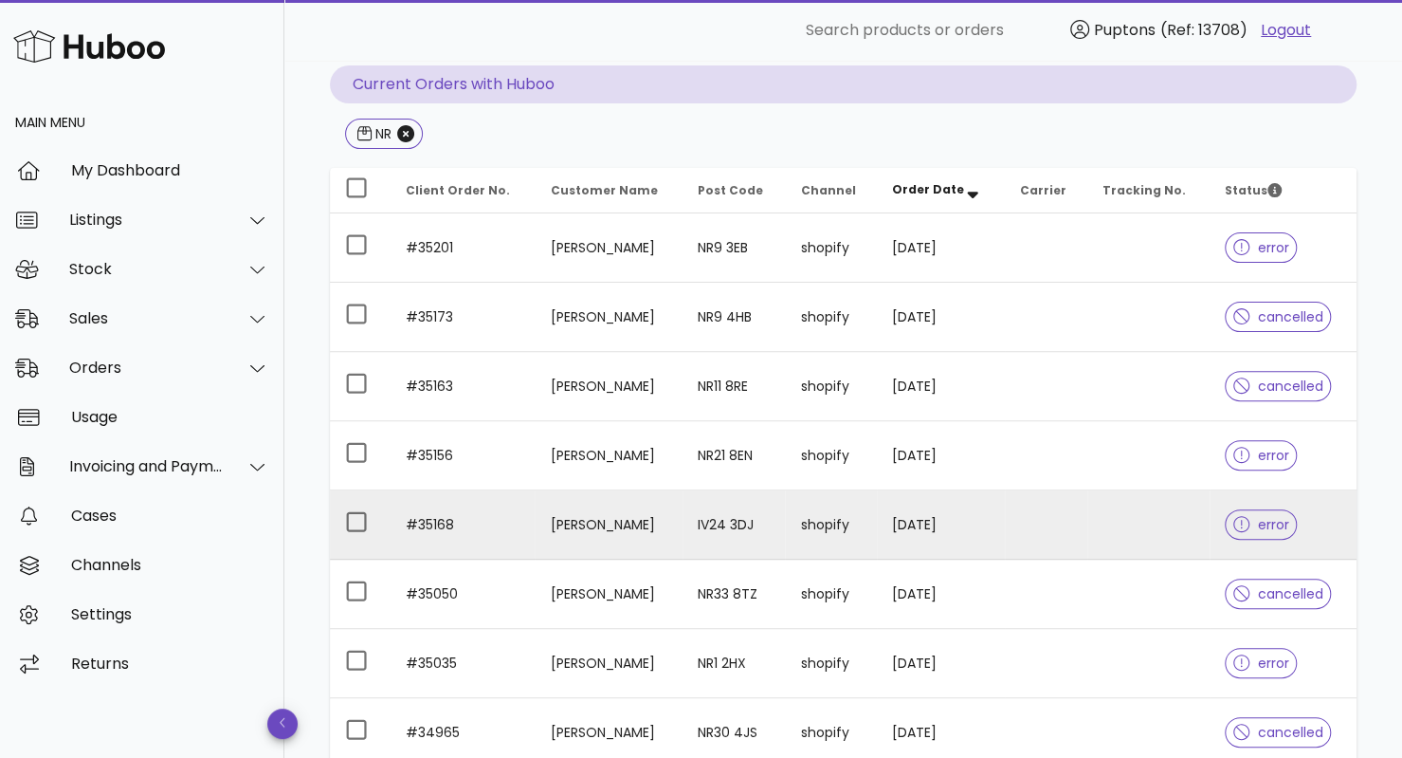
scroll to position [179, 0]
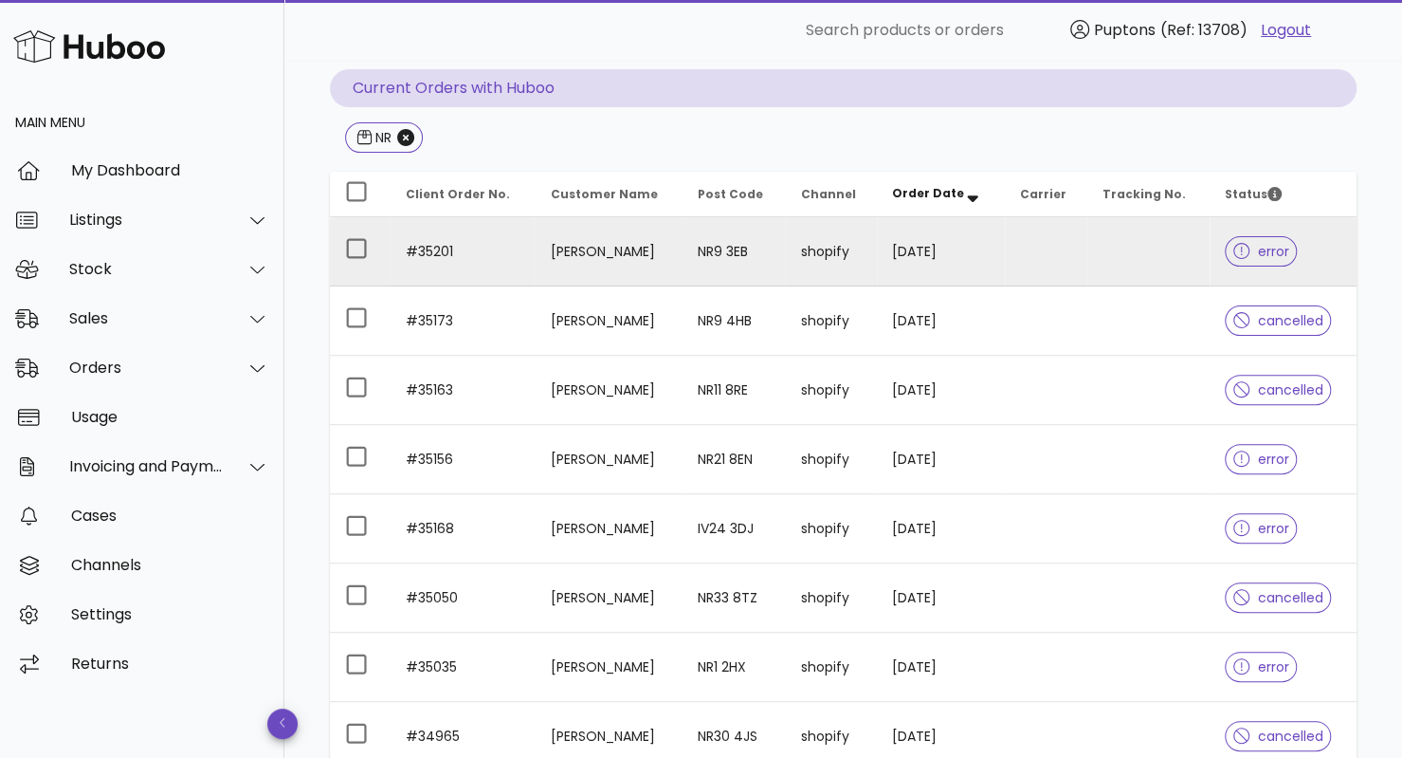
click at [652, 219] on td "[PERSON_NAME]" at bounding box center [609, 251] width 148 height 69
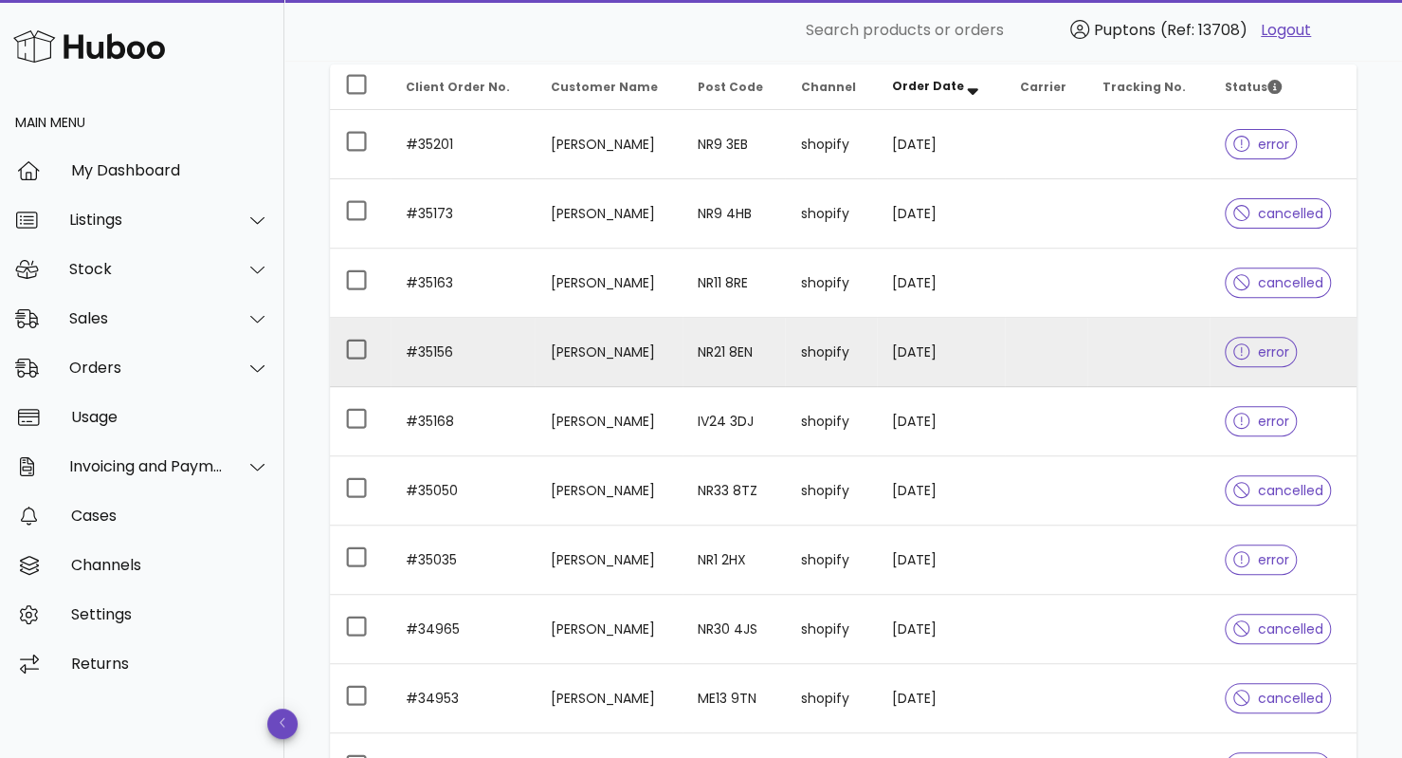
scroll to position [536, 0]
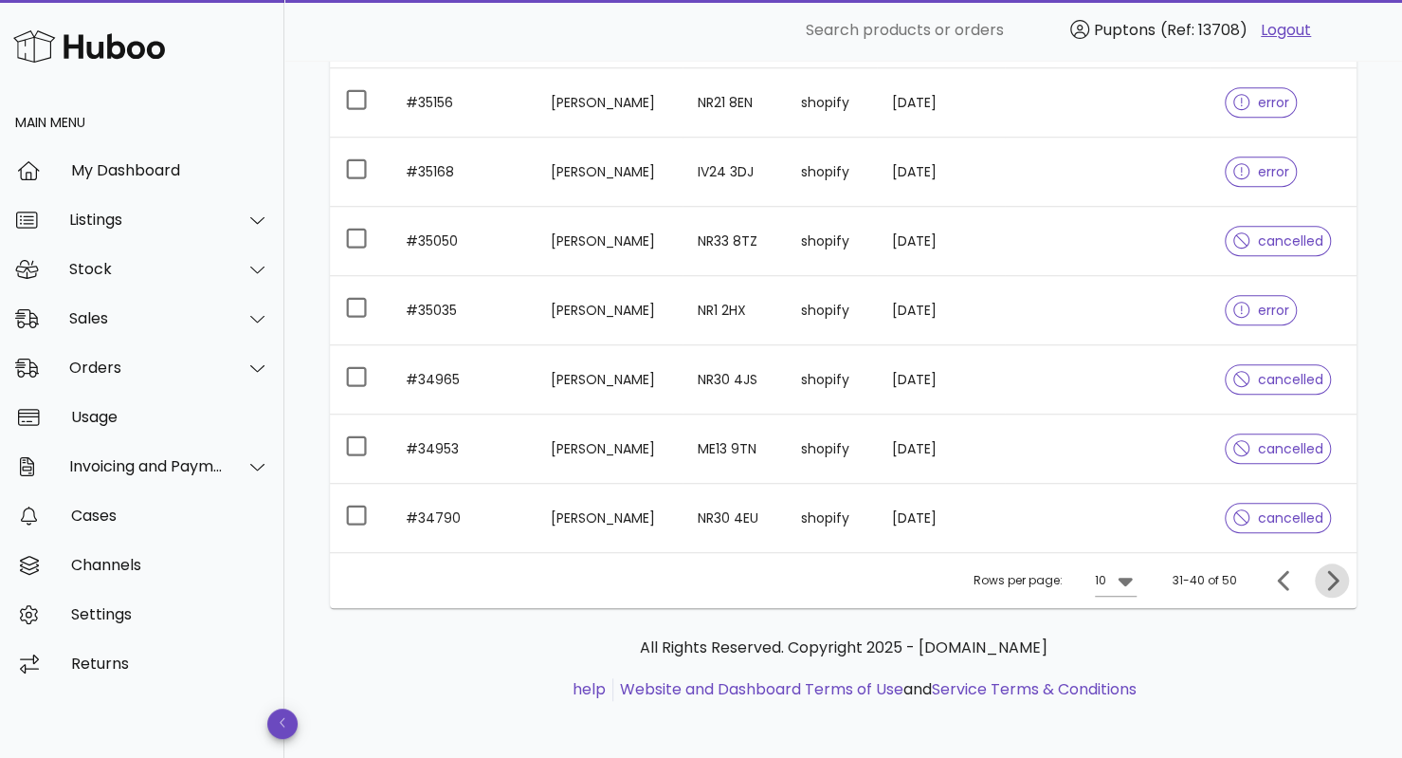
click at [1331, 577] on icon "Next page" at bounding box center [1332, 580] width 23 height 23
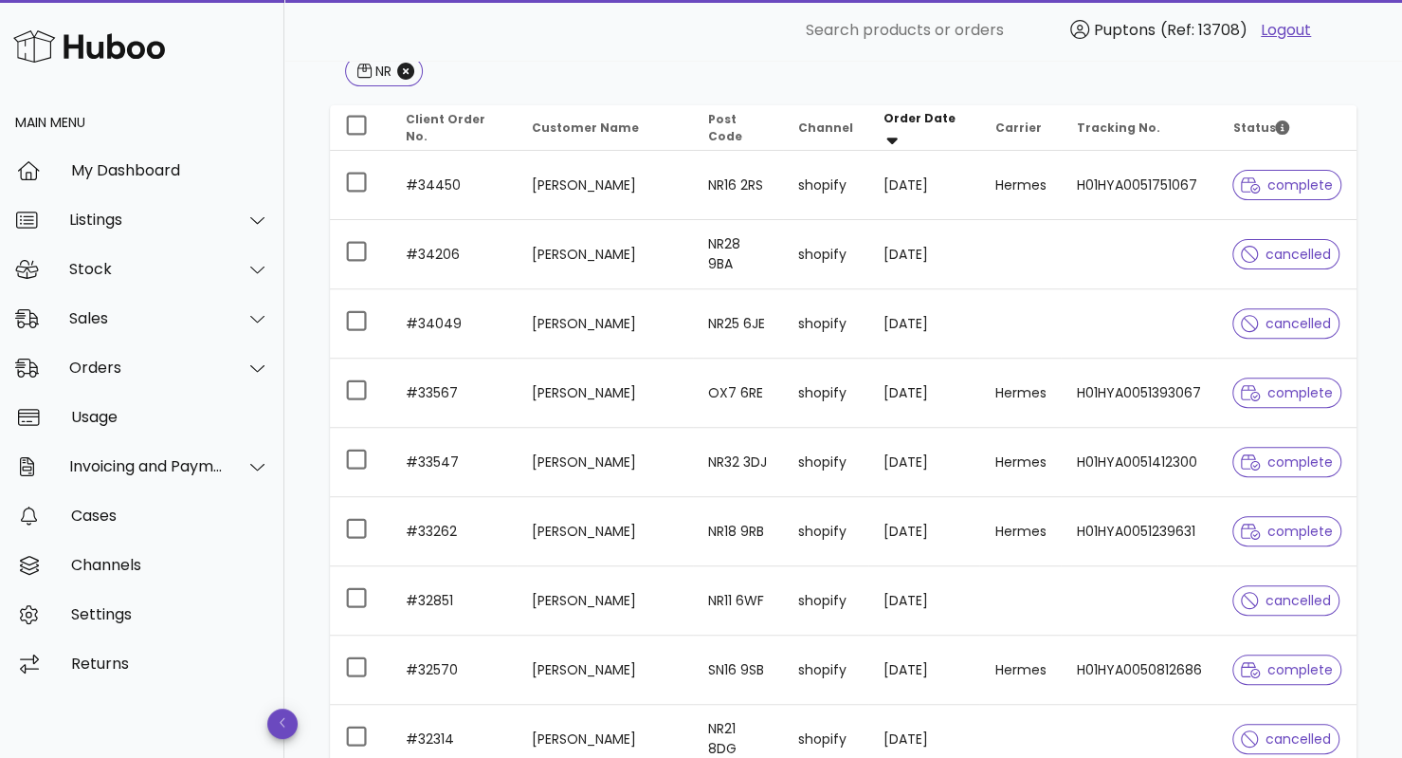
scroll to position [242, 0]
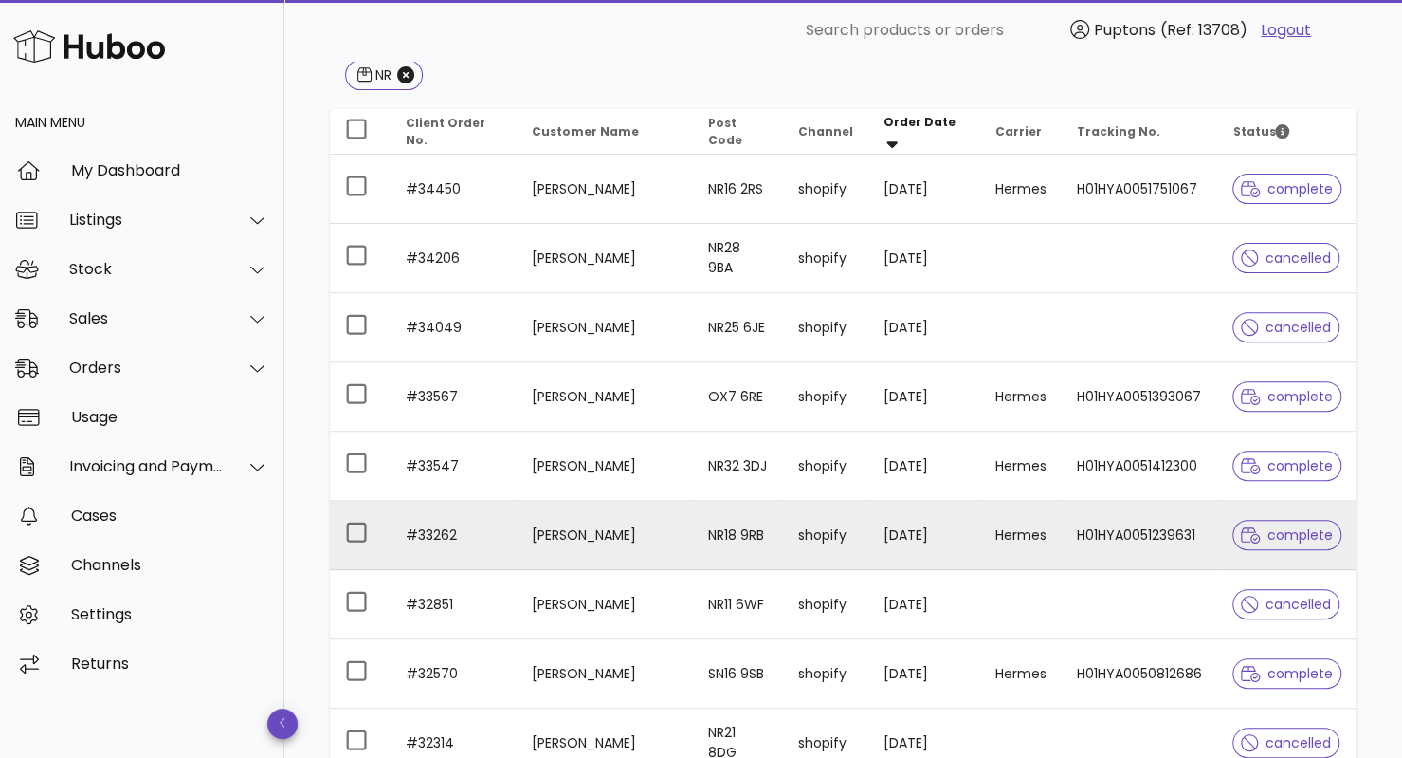
click at [590, 540] on td "[PERSON_NAME]" at bounding box center [605, 535] width 177 height 69
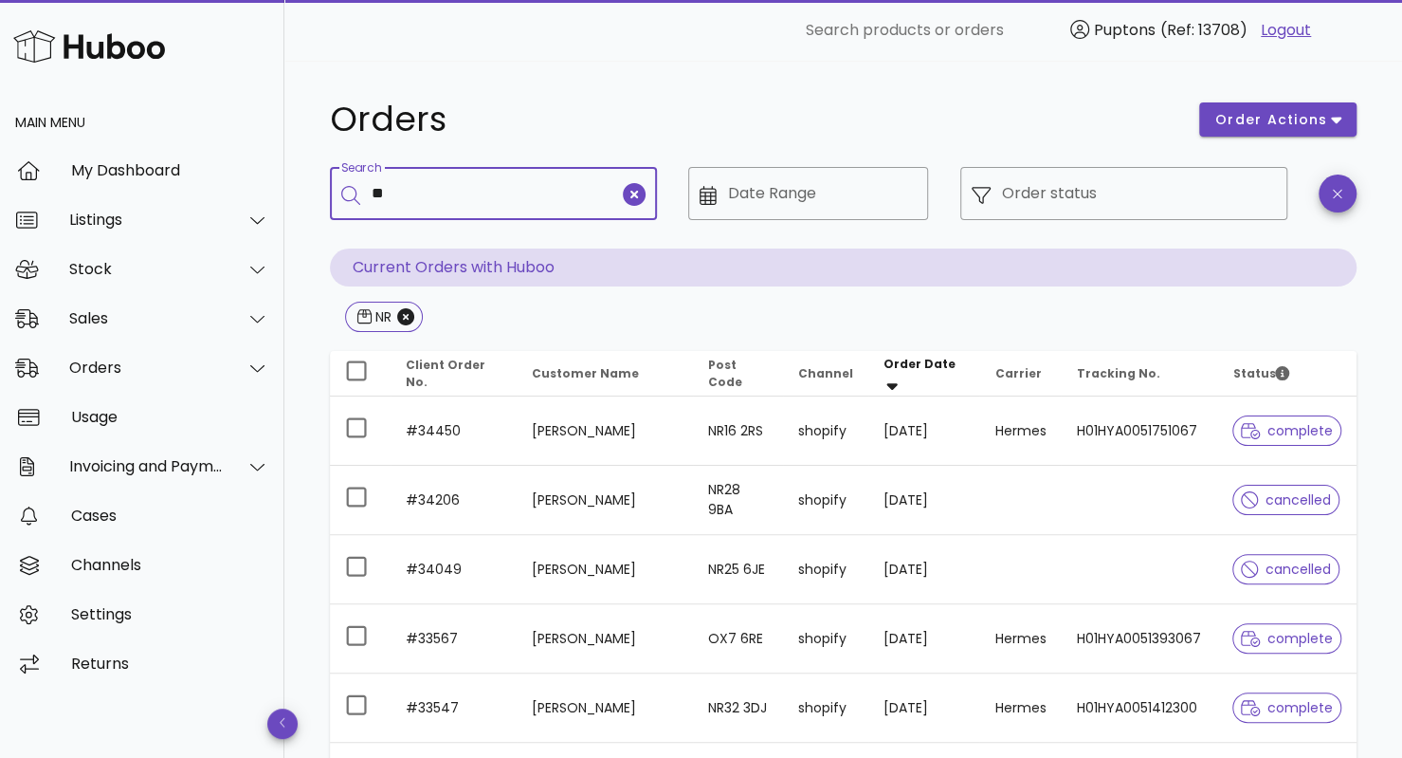
click at [533, 190] on input "**" at bounding box center [495, 193] width 247 height 30
type input "*"
type input "**"
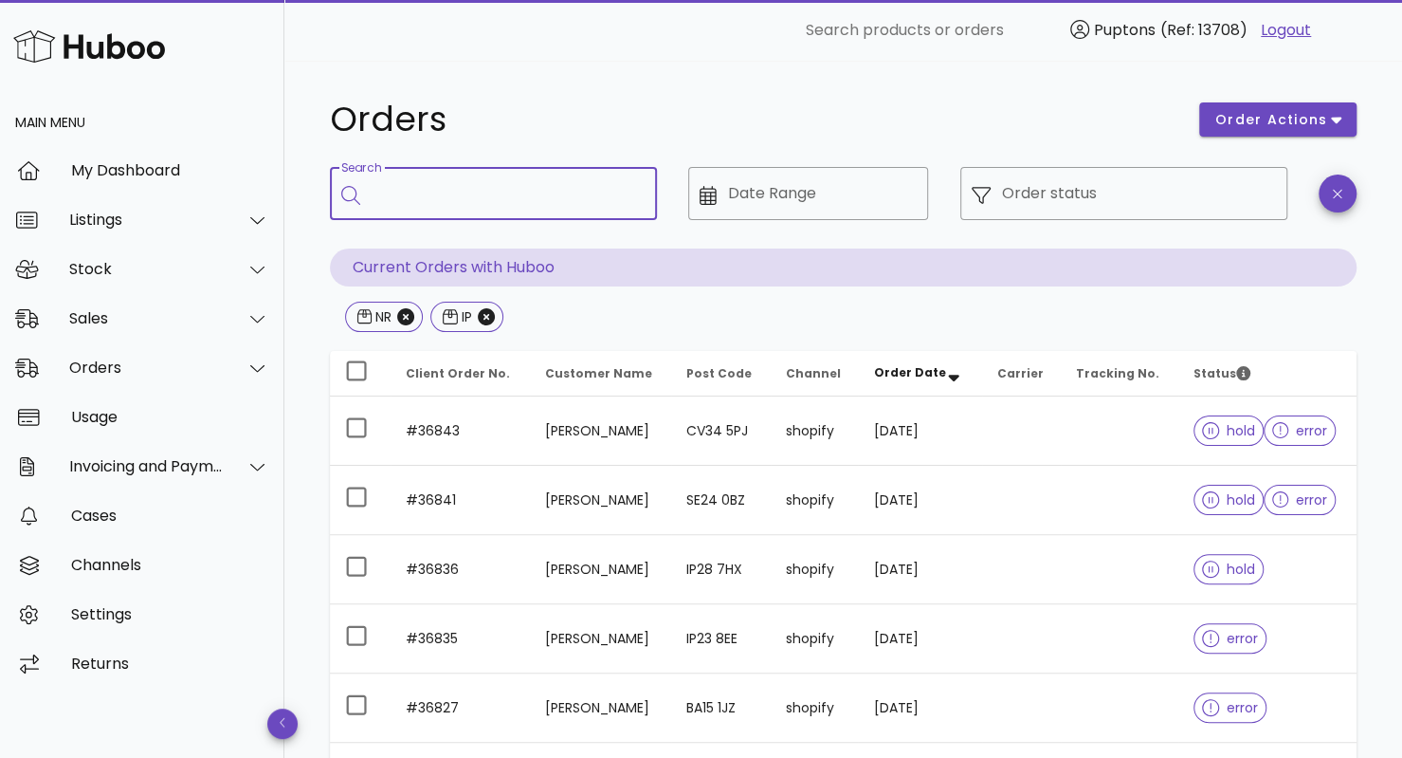
click at [437, 198] on input "Search" at bounding box center [507, 193] width 270 height 30
click at [403, 319] on icon "Close" at bounding box center [405, 316] width 17 height 17
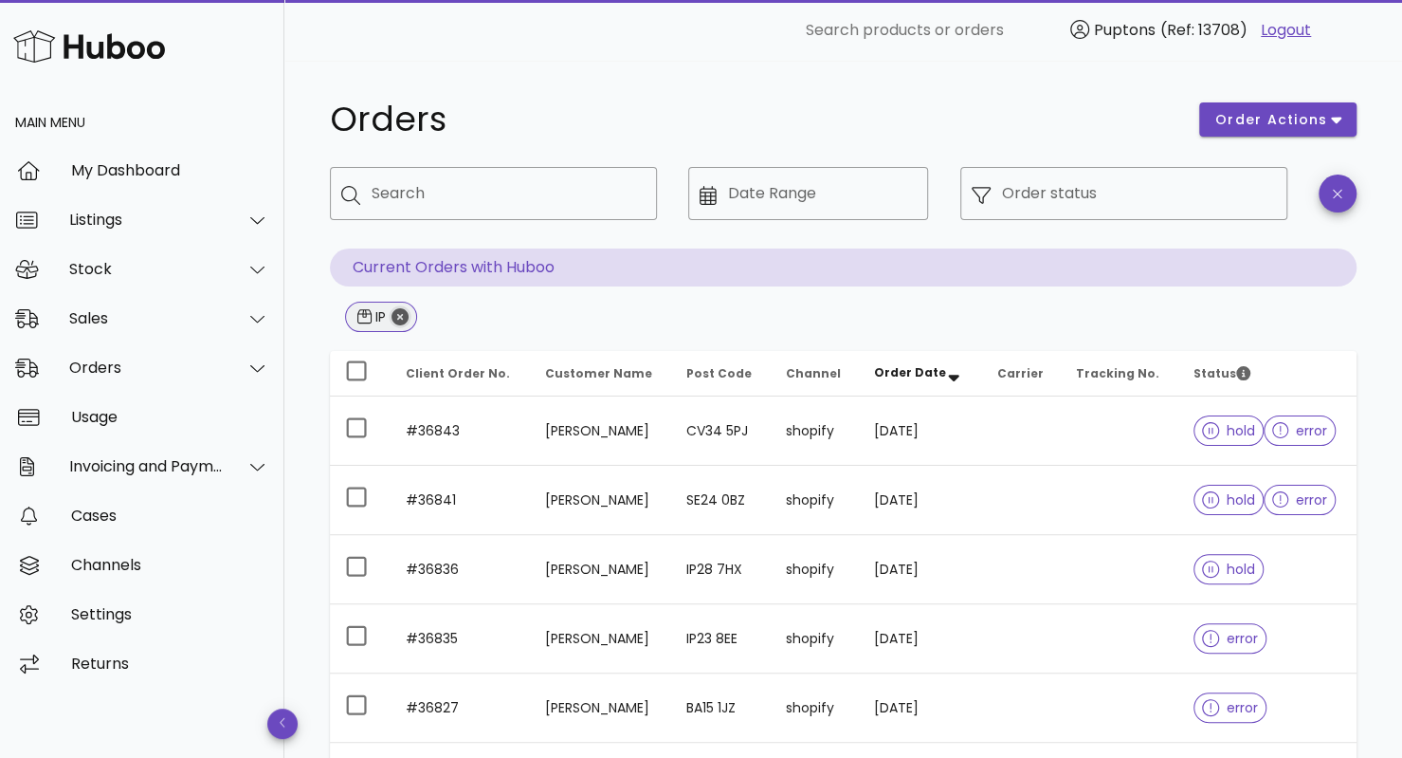
click at [404, 319] on icon "Close" at bounding box center [400, 316] width 17 height 17
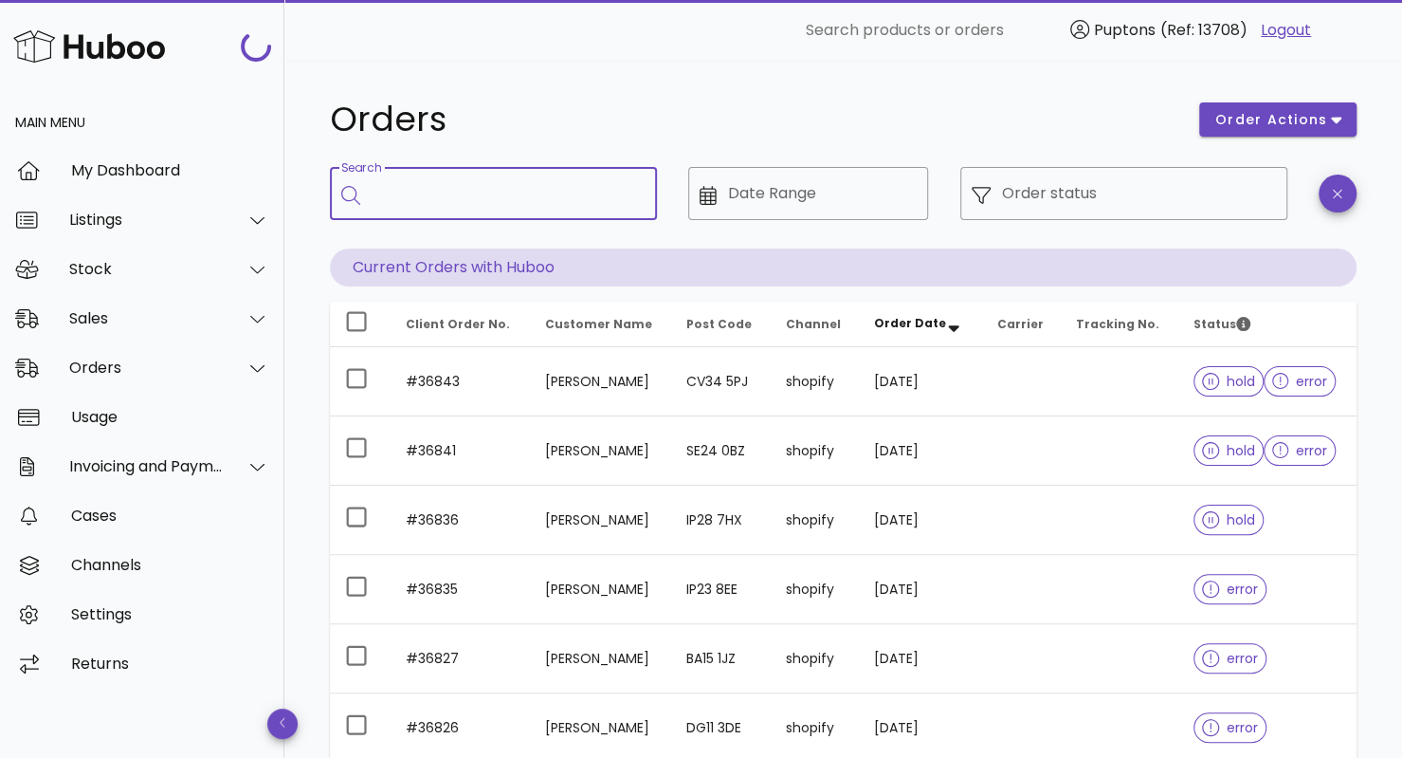
click at [465, 183] on input "Search" at bounding box center [507, 193] width 270 height 30
type input "****"
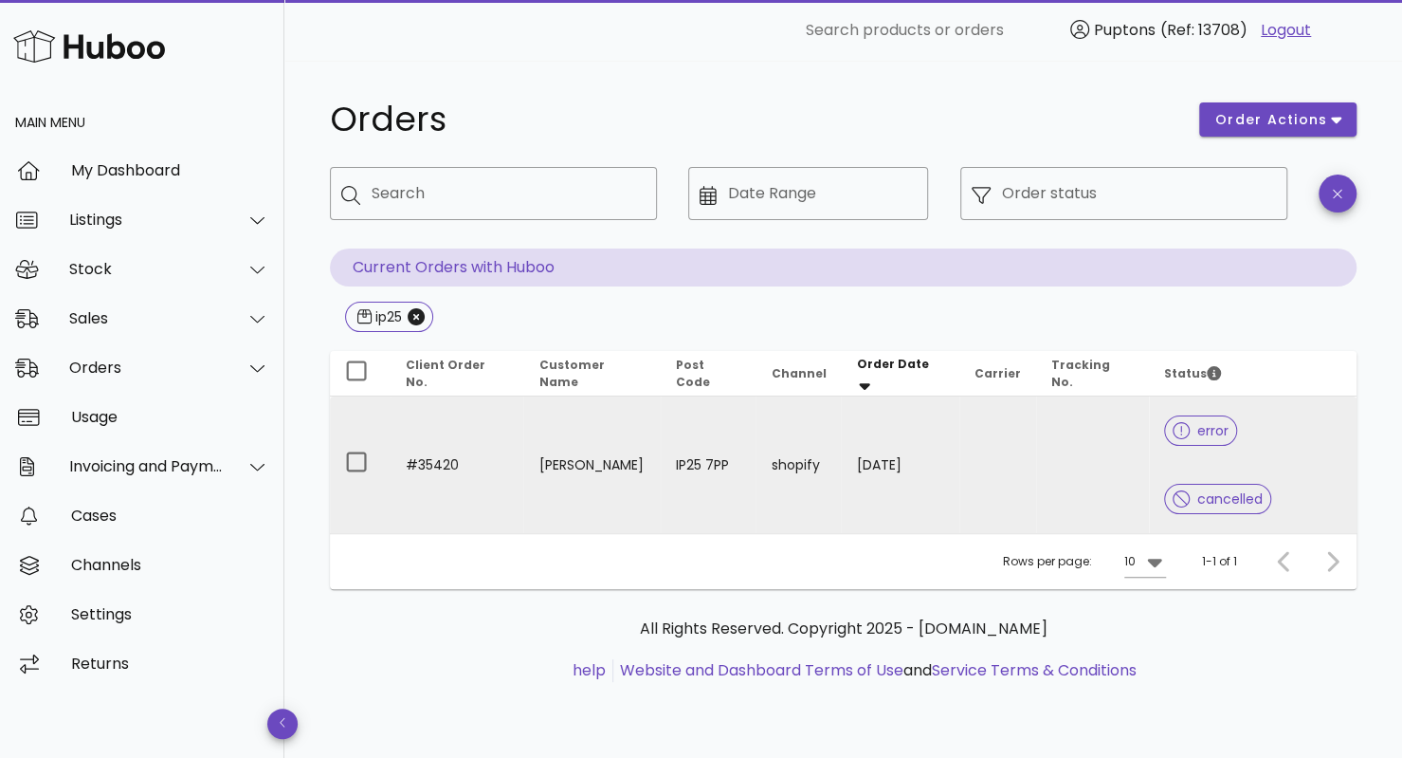
drag, startPoint x: 569, startPoint y: 439, endPoint x: 540, endPoint y: 413, distance: 38.3
click at [540, 413] on td "[PERSON_NAME]" at bounding box center [591, 464] width 137 height 137
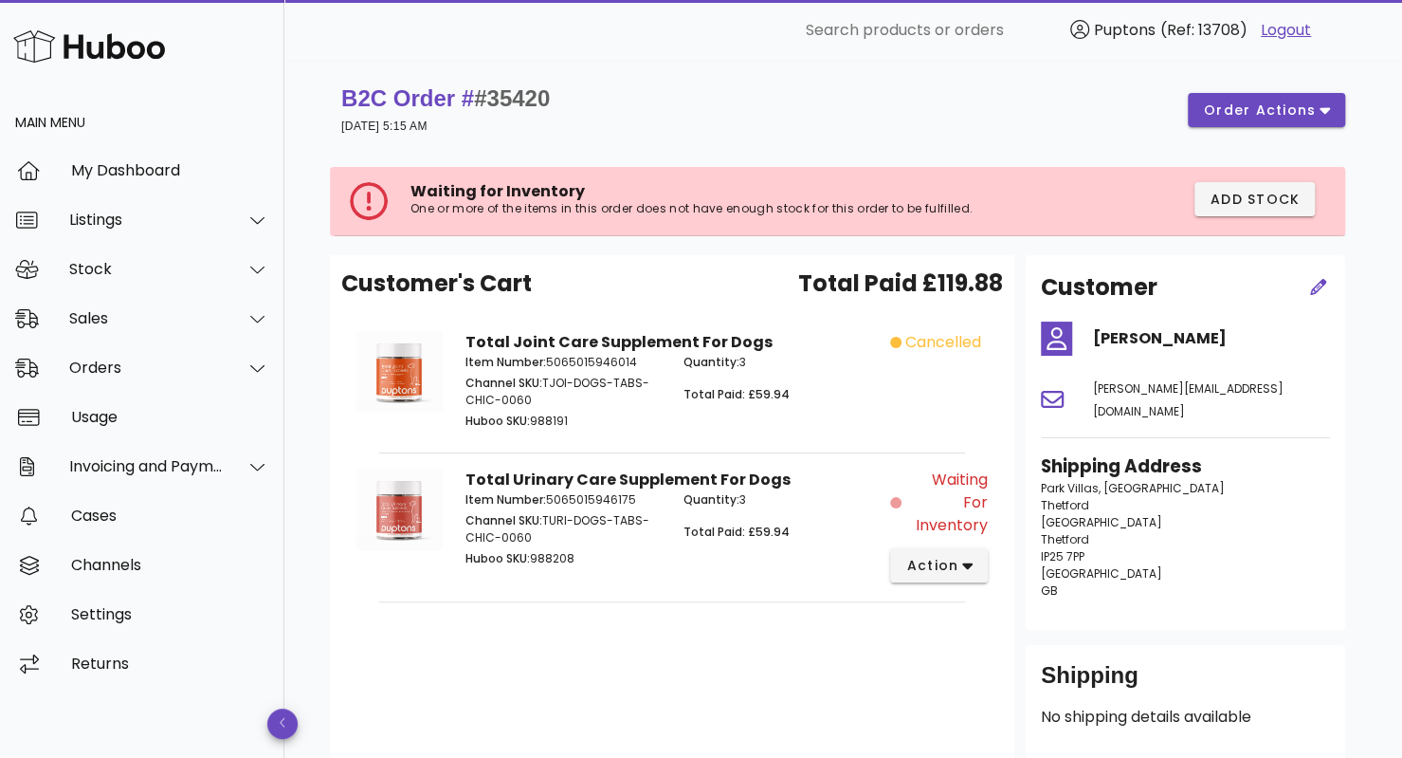
click at [521, 107] on span "#35420" at bounding box center [512, 98] width 76 height 26
drag, startPoint x: 1216, startPoint y: 342, endPoint x: 1095, endPoint y: 331, distance: 121.0
click at [1095, 331] on h4 "[PERSON_NAME]" at bounding box center [1211, 338] width 237 height 23
copy h4 "[PERSON_NAME]"
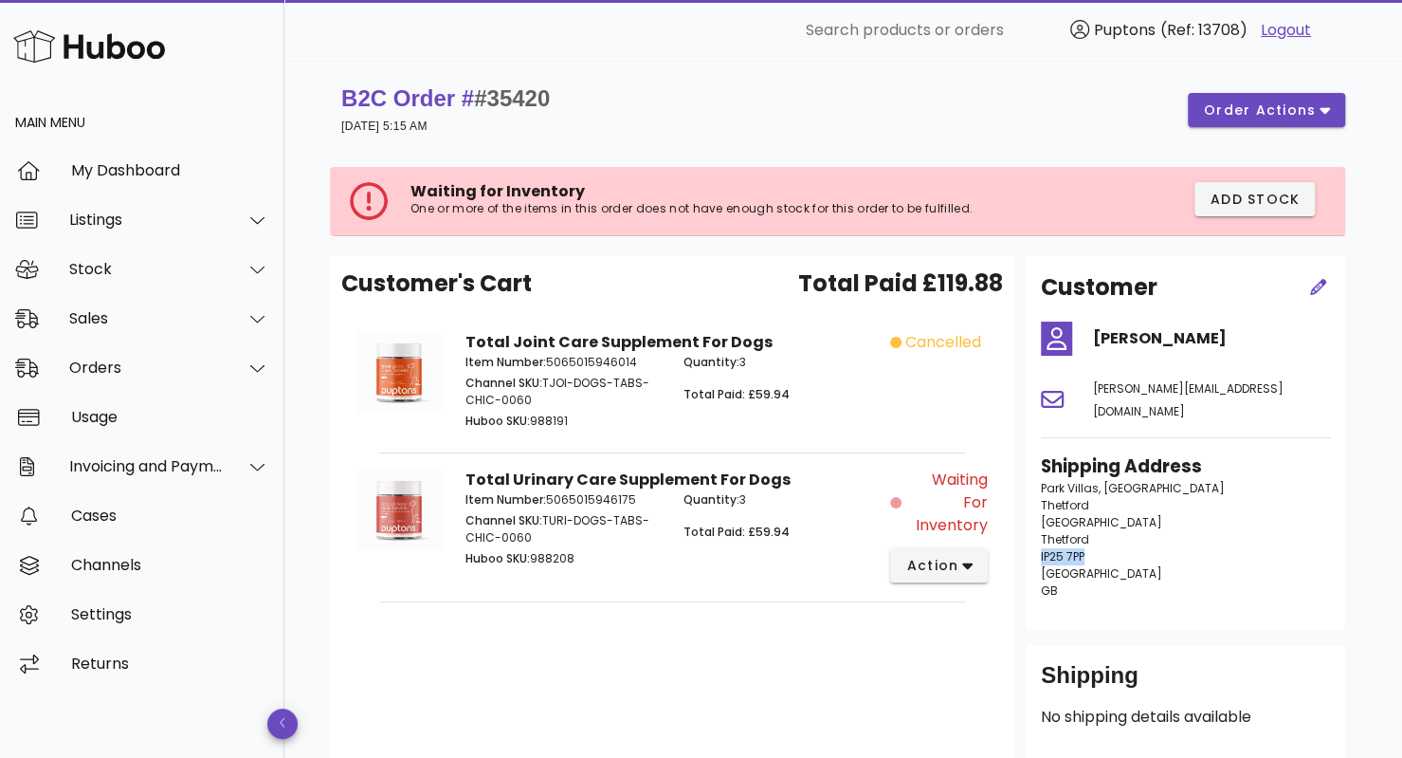
drag, startPoint x: 1096, startPoint y: 538, endPoint x: 1039, endPoint y: 532, distance: 57.2
click at [1039, 532] on div "Shipping Address [GEOGRAPHIC_DATA] [GEOGRAPHIC_DATA] IP25 7PP [GEOGRAPHIC_DATA]…" at bounding box center [1186, 534] width 312 height 184
copy span "IP25 7PP"
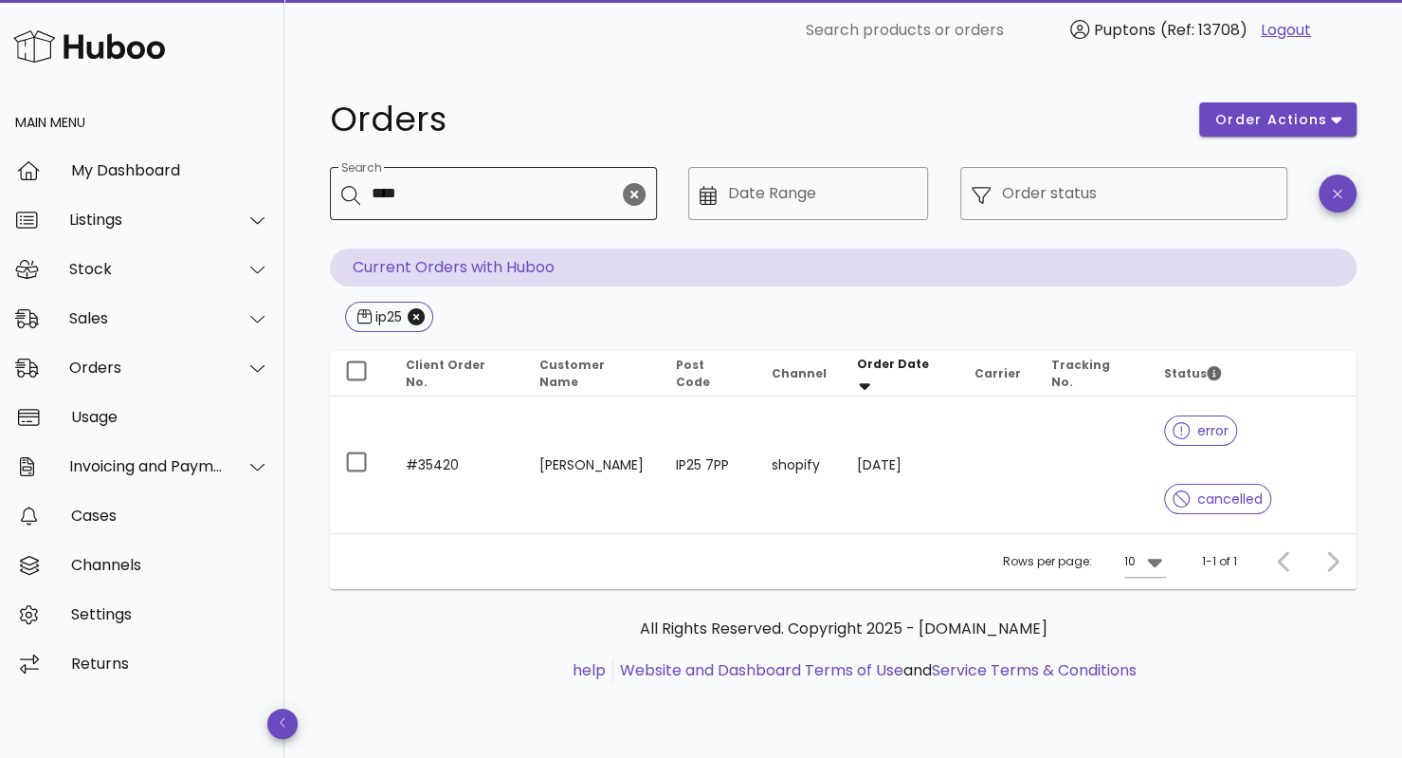
click at [432, 192] on input "****" at bounding box center [495, 193] width 247 height 30
click at [419, 317] on icon "Close" at bounding box center [416, 316] width 17 height 17
